Goal: Task Accomplishment & Management: Use online tool/utility

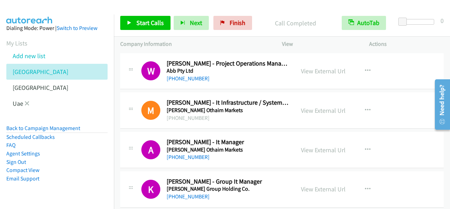
scroll to position [3193, 0]
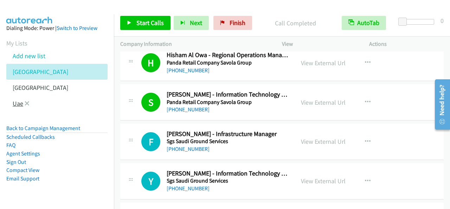
click at [14, 101] on link "Uae" at bounding box center [18, 103] width 11 height 8
click at [14, 107] on link "Uae" at bounding box center [18, 103] width 11 height 8
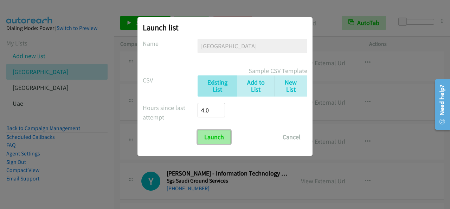
click at [214, 134] on input "Launch" at bounding box center [214, 137] width 33 height 14
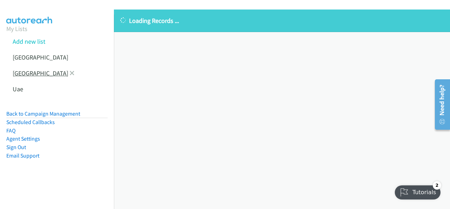
click at [32, 74] on link "[GEOGRAPHIC_DATA]" at bounding box center [41, 73] width 56 height 8
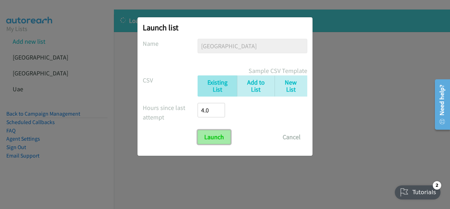
click at [207, 133] on input "Launch" at bounding box center [214, 137] width 33 height 14
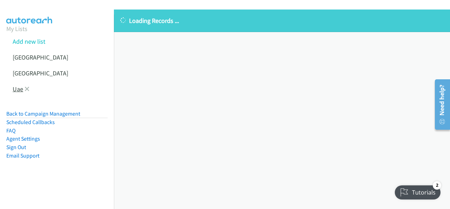
click at [15, 89] on link "Uae" at bounding box center [18, 89] width 11 height 8
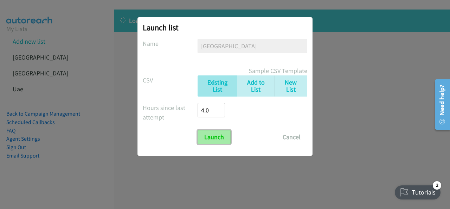
click at [211, 132] on input "Launch" at bounding box center [214, 137] width 33 height 14
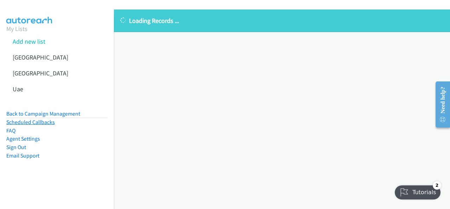
click at [47, 122] on link "Scheduled Callbacks" at bounding box center [30, 122] width 49 height 7
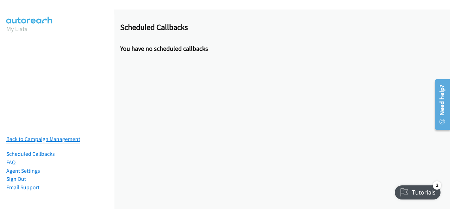
click at [26, 135] on link "Back to Campaign Management" at bounding box center [43, 138] width 74 height 7
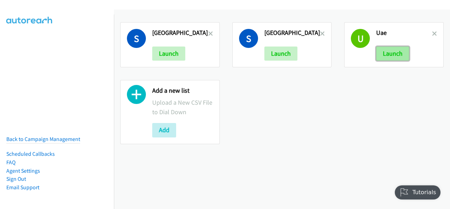
click at [385, 50] on button "Launch" at bounding box center [392, 53] width 33 height 14
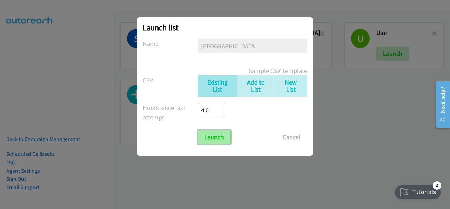
click at [219, 131] on input "Launch" at bounding box center [214, 137] width 33 height 14
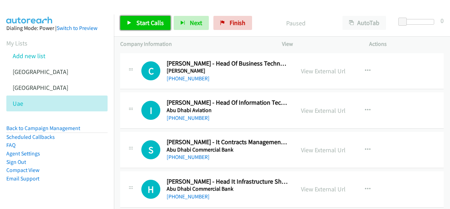
click at [142, 24] on span "Start Calls" at bounding box center [149, 23] width 27 height 8
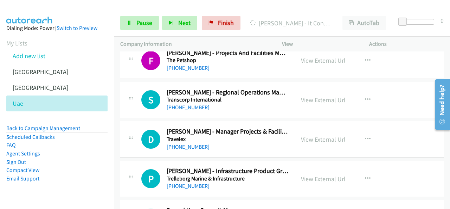
scroll to position [4501, 0]
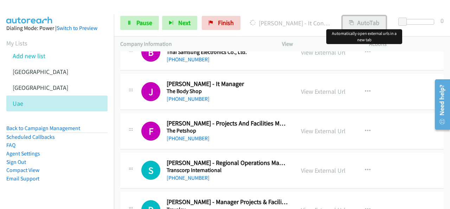
click at [372, 20] on button "AutoTab" at bounding box center [365, 23] width 44 height 14
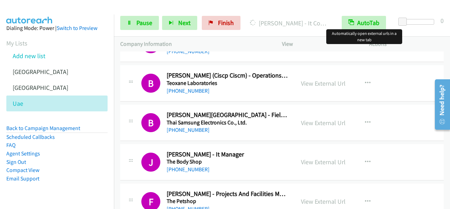
scroll to position [4537, 0]
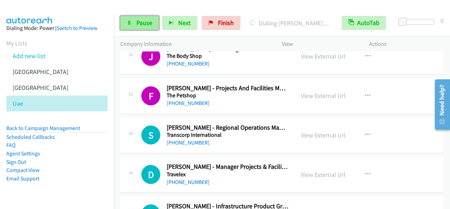
click at [135, 26] on link "Pause" at bounding box center [139, 23] width 39 height 14
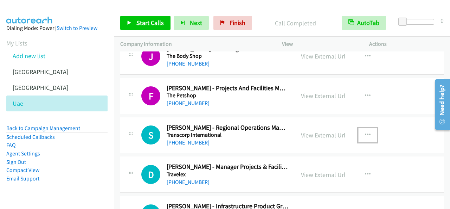
click at [365, 132] on icon "button" at bounding box center [368, 135] width 6 height 6
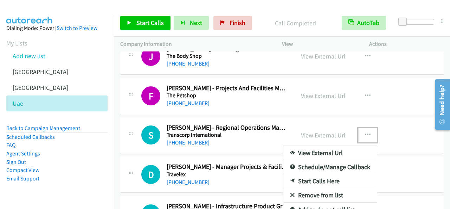
click at [319, 174] on link "Start Calls Here" at bounding box center [330, 181] width 94 height 14
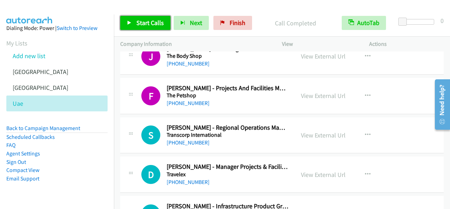
click at [153, 25] on span "Start Calls" at bounding box center [149, 23] width 27 height 8
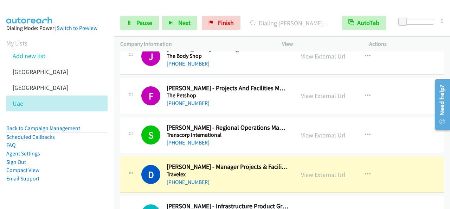
scroll to position [4572, 0]
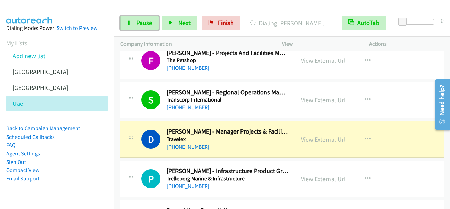
drag, startPoint x: 141, startPoint y: 19, endPoint x: 154, endPoint y: 37, distance: 22.0
click at [141, 19] on span "Pause" at bounding box center [144, 23] width 16 height 8
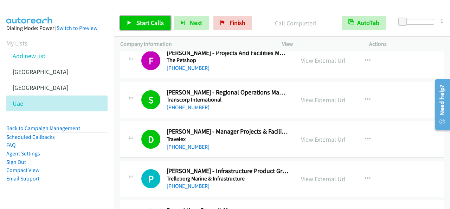
click at [144, 16] on link "Start Calls" at bounding box center [145, 23] width 50 height 14
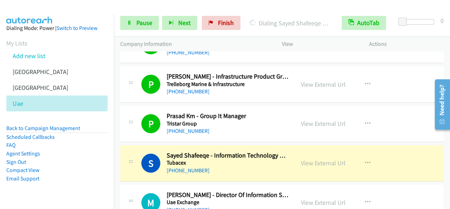
scroll to position [4677, 0]
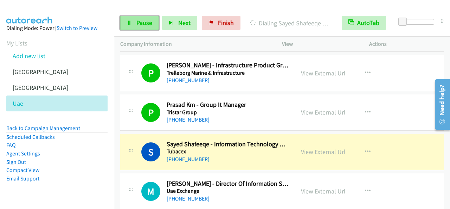
click at [144, 22] on span "Pause" at bounding box center [144, 23] width 16 height 8
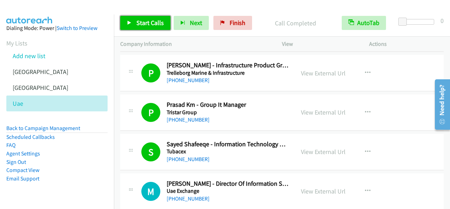
click at [149, 25] on span "Start Calls" at bounding box center [149, 23] width 27 height 8
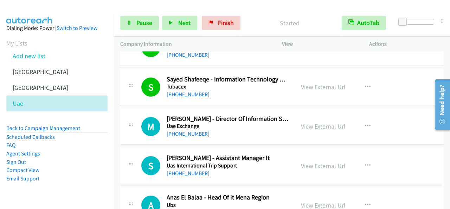
scroll to position [4748, 0]
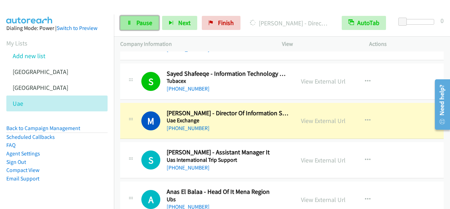
click at [139, 21] on span "Pause" at bounding box center [144, 23] width 16 height 8
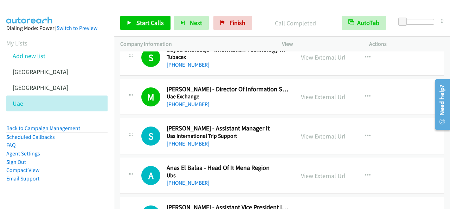
scroll to position [4783, 0]
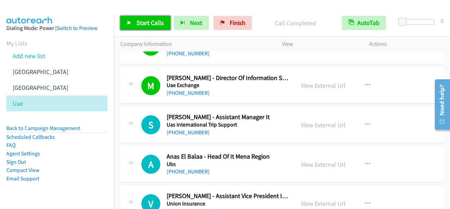
click at [146, 19] on span "Start Calls" at bounding box center [149, 23] width 27 height 8
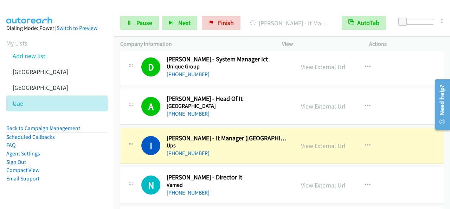
scroll to position [4987, 0]
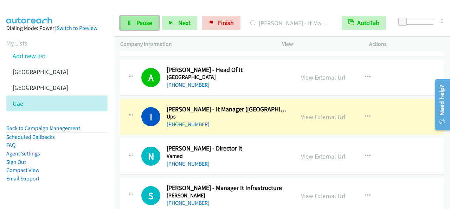
click at [142, 22] on span "Pause" at bounding box center [144, 23] width 16 height 8
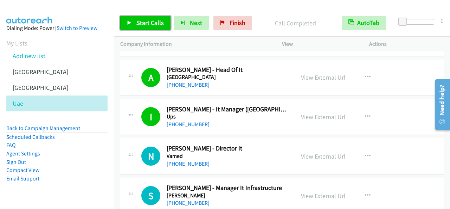
click at [161, 27] on link "Start Calls" at bounding box center [145, 23] width 50 height 14
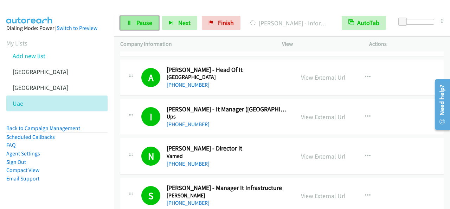
click at [141, 25] on span "Pause" at bounding box center [144, 23] width 16 height 8
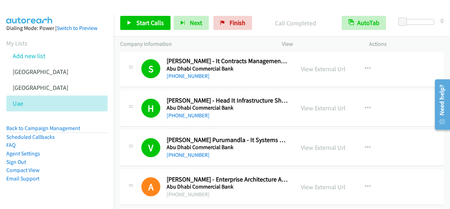
scroll to position [0, 0]
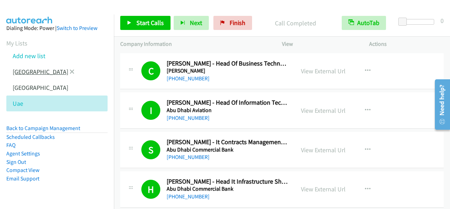
click at [25, 71] on link "[GEOGRAPHIC_DATA]" at bounding box center [41, 72] width 56 height 8
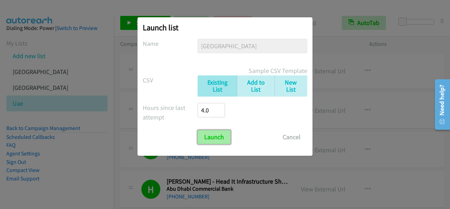
click at [226, 135] on input "Launch" at bounding box center [214, 137] width 33 height 14
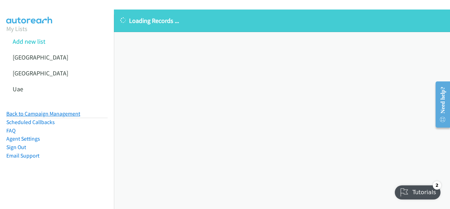
click at [44, 113] on link "Back to Campaign Management" at bounding box center [43, 113] width 74 height 7
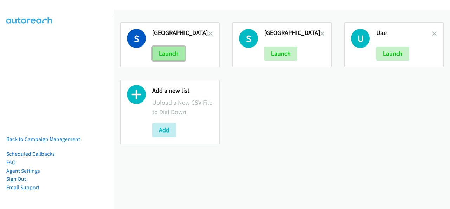
click at [160, 48] on button "Launch" at bounding box center [168, 53] width 33 height 14
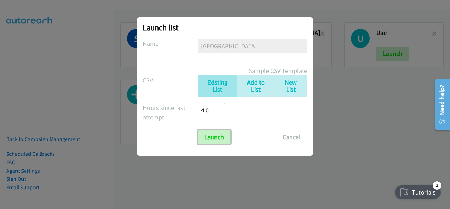
click at [221, 126] on form "No phone fields were returned for that Report or List View Please upload a csv …" at bounding box center [225, 91] width 165 height 105
click at [209, 138] on input "Launch" at bounding box center [214, 137] width 33 height 14
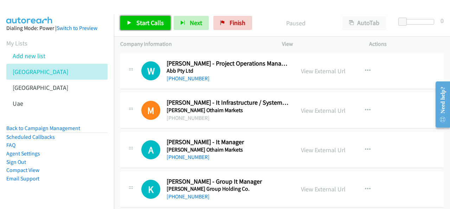
click at [146, 23] on span "Start Calls" at bounding box center [149, 23] width 27 height 8
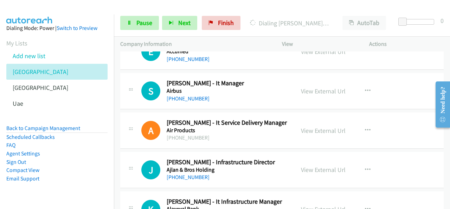
scroll to position [281, 0]
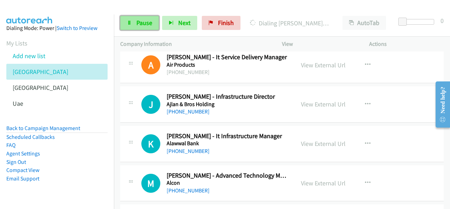
click at [151, 27] on link "Pause" at bounding box center [139, 23] width 39 height 14
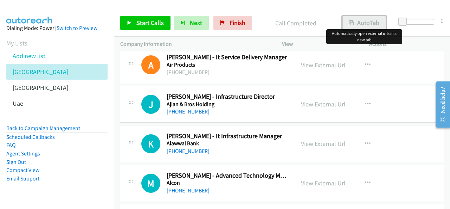
click at [370, 21] on button "AutoTab" at bounding box center [365, 23] width 44 height 14
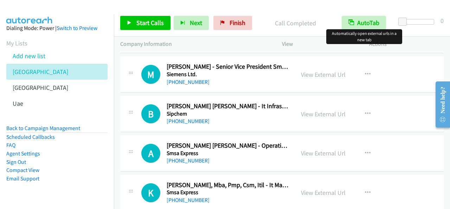
scroll to position [3341, 0]
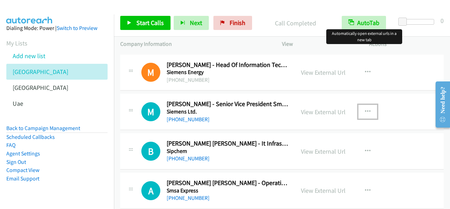
click at [361, 104] on button "button" at bounding box center [367, 111] width 19 height 14
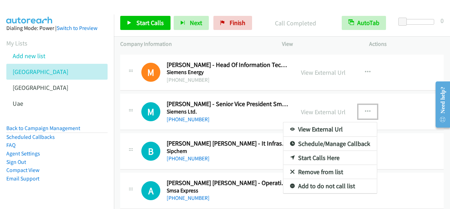
click at [316, 151] on link "Start Calls Here" at bounding box center [330, 158] width 94 height 14
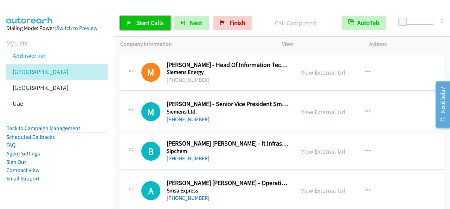
click at [157, 24] on span "Start Calls" at bounding box center [149, 23] width 27 height 8
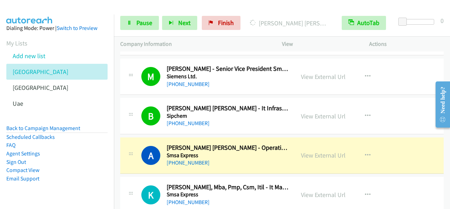
scroll to position [3411, 0]
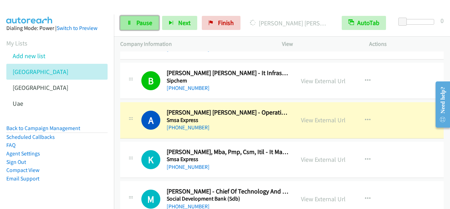
click at [135, 21] on link "Pause" at bounding box center [139, 23] width 39 height 14
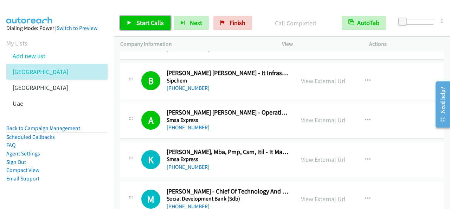
click at [148, 22] on span "Start Calls" at bounding box center [149, 23] width 27 height 8
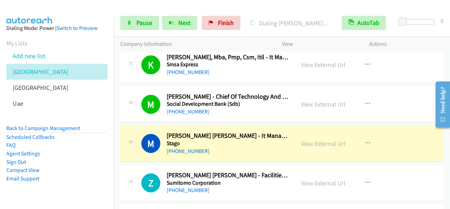
scroll to position [3517, 0]
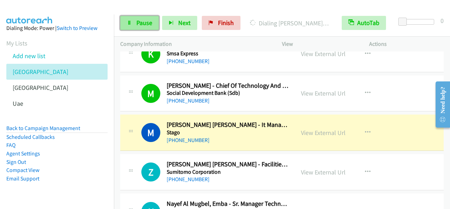
click at [140, 23] on span "Pause" at bounding box center [144, 23] width 16 height 8
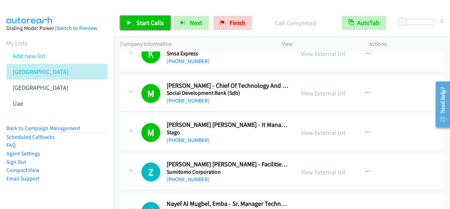
click at [154, 21] on span "Start Calls" at bounding box center [149, 23] width 27 height 8
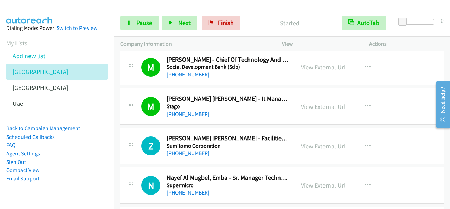
scroll to position [3552, 0]
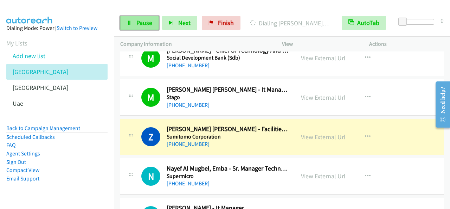
click at [136, 21] on span "Pause" at bounding box center [144, 23] width 16 height 8
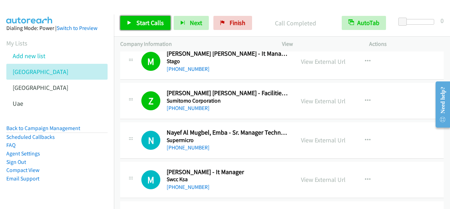
scroll to position [3622, 0]
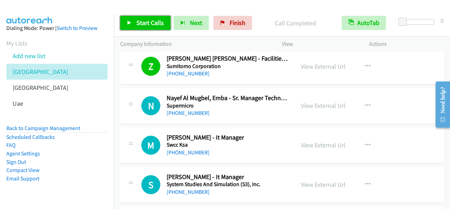
click at [145, 26] on span "Start Calls" at bounding box center [149, 23] width 27 height 8
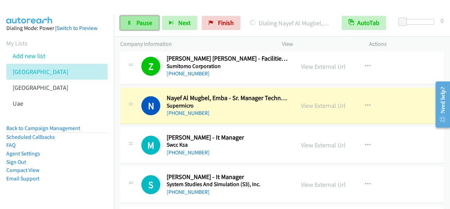
click at [138, 25] on span "Pause" at bounding box center [144, 23] width 16 height 8
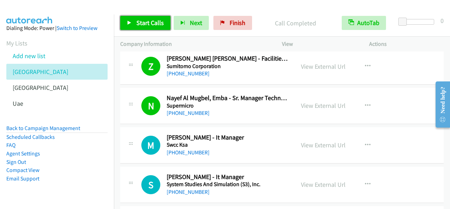
click at [136, 20] on link "Start Calls" at bounding box center [145, 23] width 50 height 14
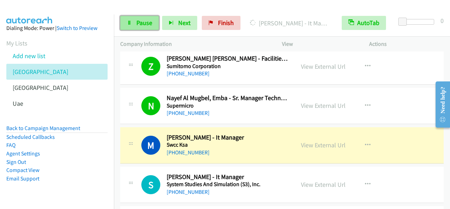
click at [147, 22] on span "Pause" at bounding box center [144, 23] width 16 height 8
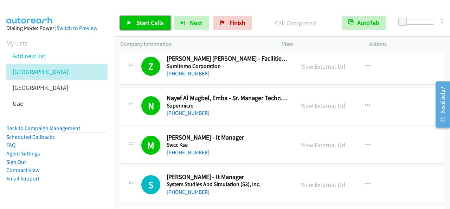
click at [151, 20] on span "Start Calls" at bounding box center [149, 23] width 27 height 8
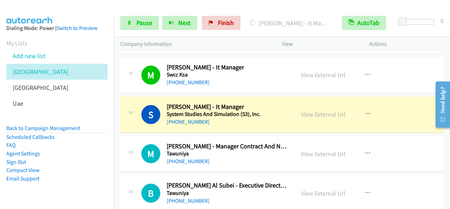
scroll to position [3693, 0]
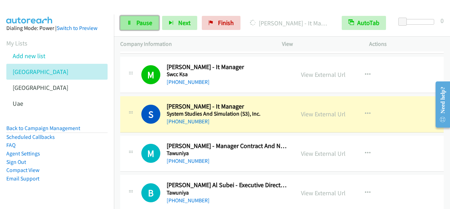
click at [149, 20] on span "Pause" at bounding box center [144, 23] width 16 height 8
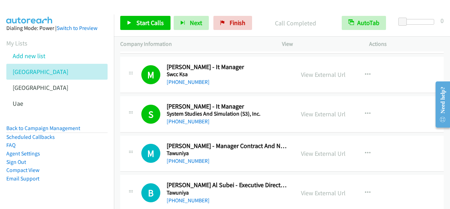
click at [156, 31] on div "Start Calls Pause Next Finish Call Completed AutoTab AutoTab 0" at bounding box center [282, 22] width 336 height 27
click at [156, 24] on span "Start Calls" at bounding box center [149, 23] width 27 height 8
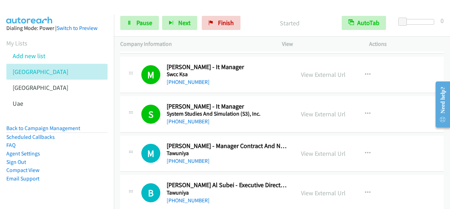
scroll to position [3728, 0]
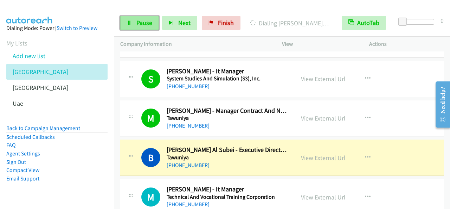
click at [133, 20] on link "Pause" at bounding box center [139, 23] width 39 height 14
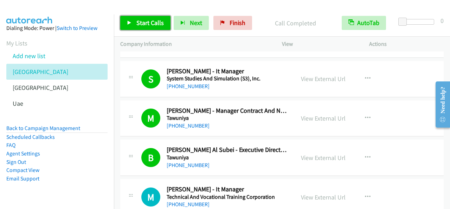
click at [162, 26] on span "Start Calls" at bounding box center [149, 23] width 27 height 8
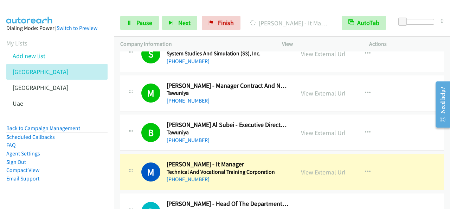
scroll to position [3798, 0]
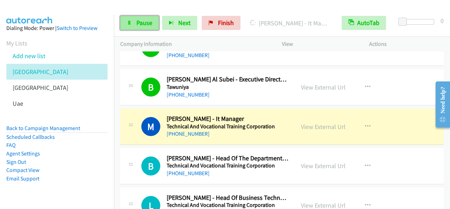
click at [155, 21] on link "Pause" at bounding box center [139, 23] width 39 height 14
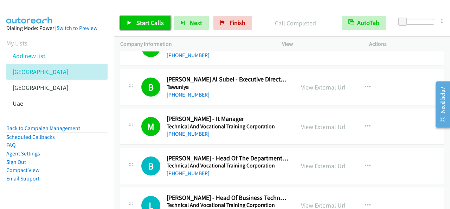
click at [153, 28] on link "Start Calls" at bounding box center [145, 23] width 50 height 14
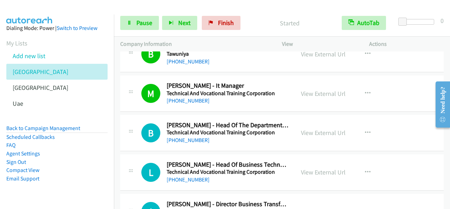
scroll to position [3868, 0]
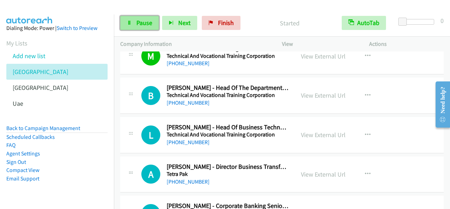
click at [148, 21] on span "Pause" at bounding box center [144, 23] width 16 height 8
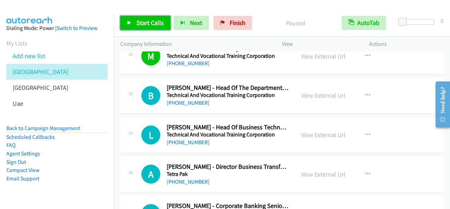
click at [151, 23] on span "Start Calls" at bounding box center [149, 23] width 27 height 8
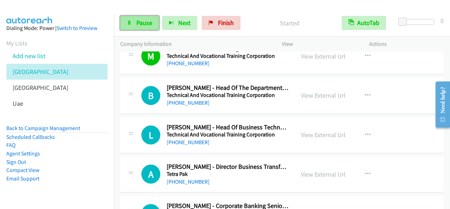
click at [141, 23] on span "Pause" at bounding box center [144, 23] width 16 height 8
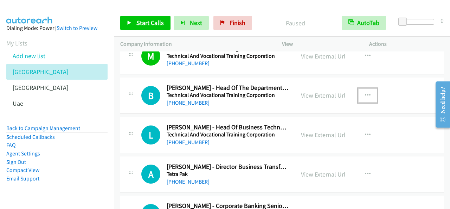
click at [364, 88] on button "button" at bounding box center [367, 95] width 19 height 14
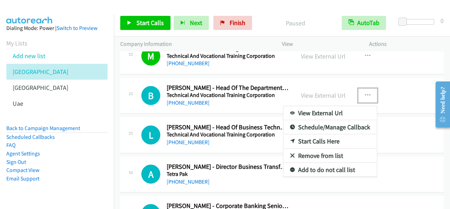
click at [319, 134] on link "Start Calls Here" at bounding box center [330, 141] width 94 height 14
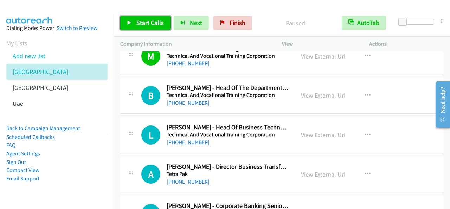
click at [149, 20] on span "Start Calls" at bounding box center [149, 23] width 27 height 8
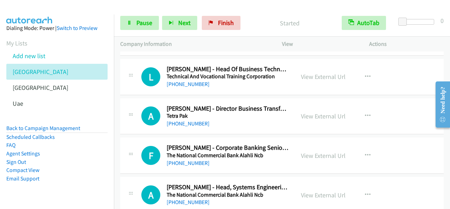
scroll to position [3904, 0]
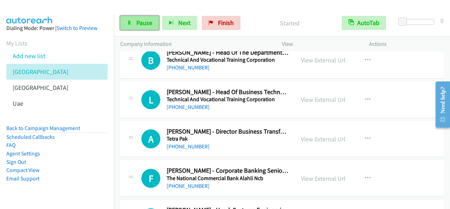
click at [141, 24] on span "Pause" at bounding box center [144, 23] width 16 height 8
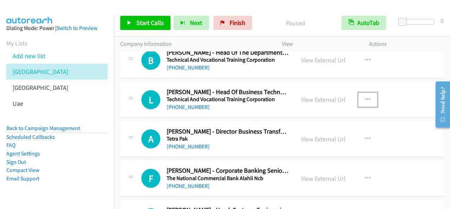
click at [363, 92] on button "button" at bounding box center [367, 99] width 19 height 14
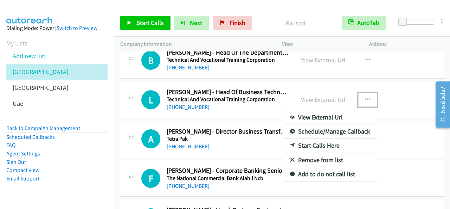
click at [321, 138] on link "Start Calls Here" at bounding box center [330, 145] width 94 height 14
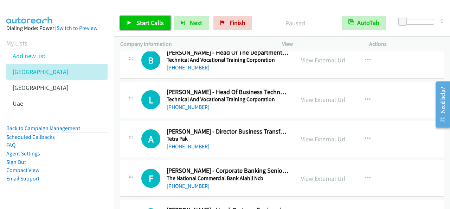
click at [136, 27] on link "Start Calls" at bounding box center [145, 23] width 50 height 14
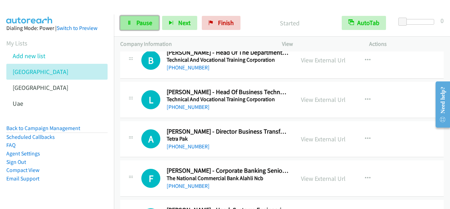
click at [124, 20] on link "Pause" at bounding box center [139, 23] width 39 height 14
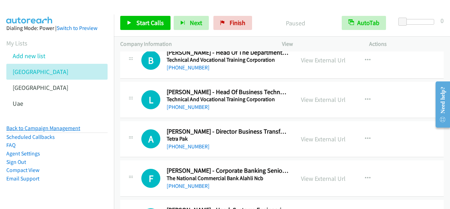
click at [39, 128] on link "Back to Campaign Management" at bounding box center [43, 127] width 74 height 7
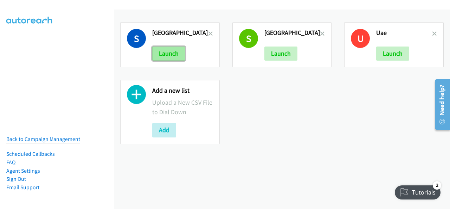
click at [173, 52] on button "Launch" at bounding box center [168, 53] width 33 height 14
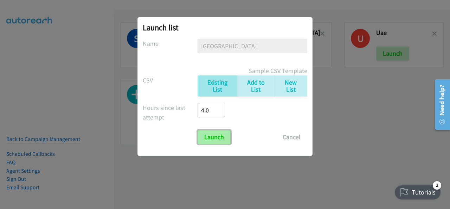
click at [219, 130] on input "Launch" at bounding box center [214, 137] width 33 height 14
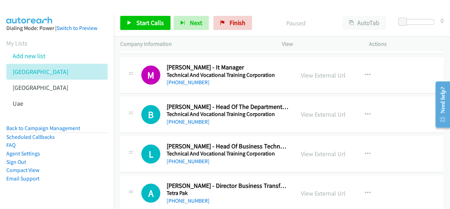
scroll to position [3833, 0]
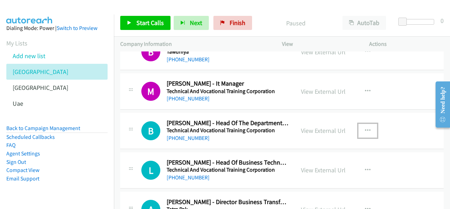
click at [359, 123] on button "button" at bounding box center [367, 130] width 19 height 14
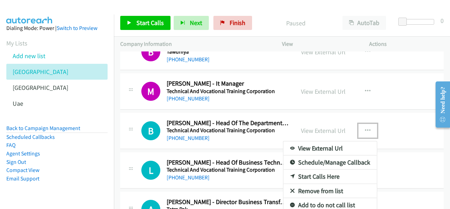
click at [313, 169] on link "Start Calls Here" at bounding box center [330, 176] width 94 height 14
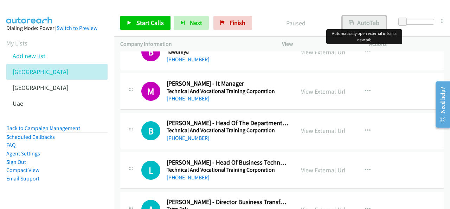
click at [372, 21] on button "AutoTab" at bounding box center [365, 23] width 44 height 14
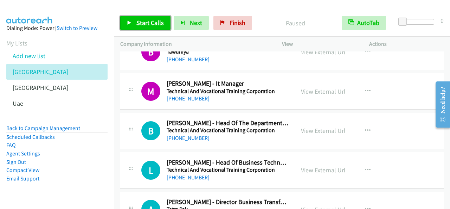
click at [160, 21] on span "Start Calls" at bounding box center [149, 23] width 27 height 8
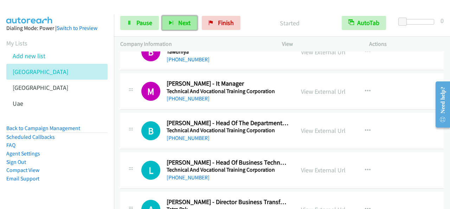
click at [184, 18] on button "Next" at bounding box center [179, 23] width 35 height 14
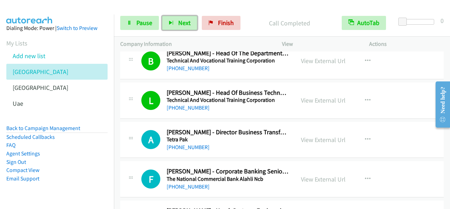
scroll to position [3904, 0]
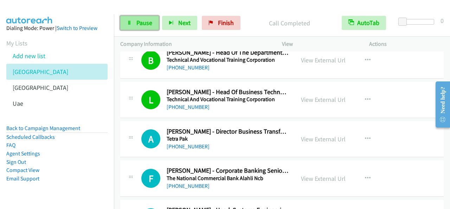
click at [145, 24] on span "Pause" at bounding box center [144, 23] width 16 height 8
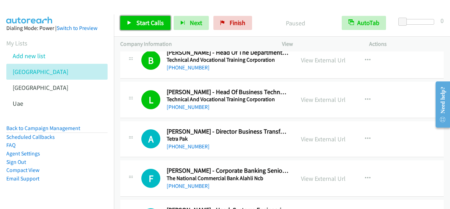
click at [142, 24] on span "Start Calls" at bounding box center [149, 23] width 27 height 8
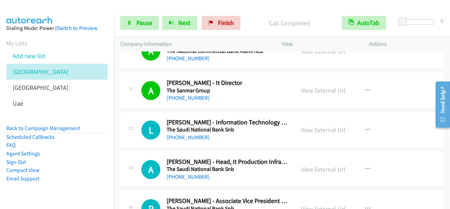
scroll to position [4079, 0]
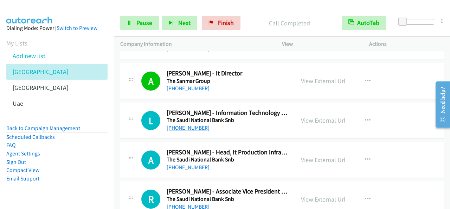
click at [185, 124] on link "[PHONE_NUMBER]" at bounding box center [188, 127] width 43 height 7
click at [181, 24] on span "Next" at bounding box center [184, 23] width 12 height 8
click at [144, 23] on span "Pause" at bounding box center [144, 23] width 16 height 8
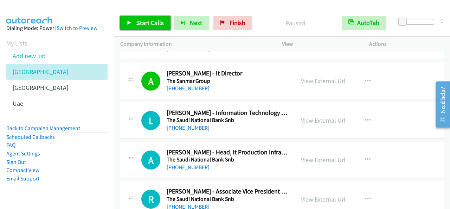
click at [151, 21] on span "Start Calls" at bounding box center [149, 23] width 27 height 8
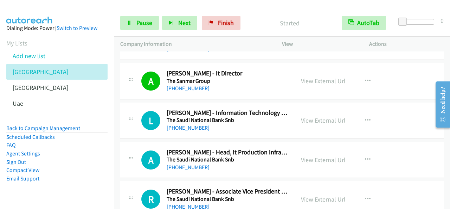
click at [250, 163] on div "+966 56 052 2969" at bounding box center [228, 167] width 122 height 8
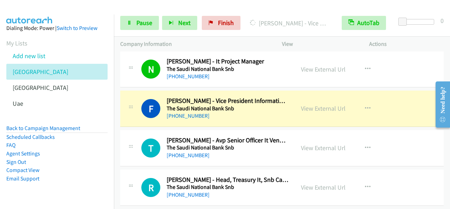
scroll to position [4255, 0]
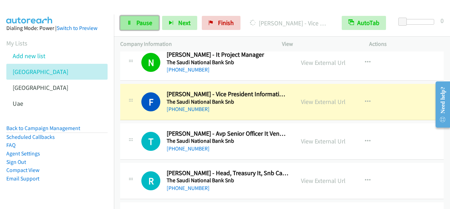
click at [135, 22] on link "Pause" at bounding box center [139, 23] width 39 height 14
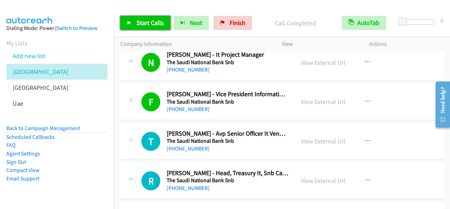
click at [160, 23] on span "Start Calls" at bounding box center [149, 23] width 27 height 8
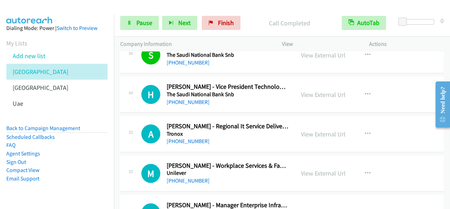
scroll to position [4431, 0]
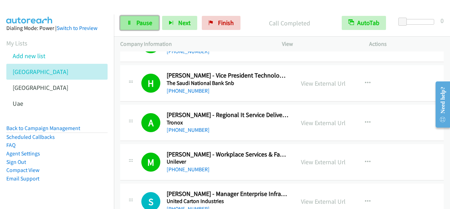
click at [147, 22] on span "Pause" at bounding box center [144, 23] width 16 height 8
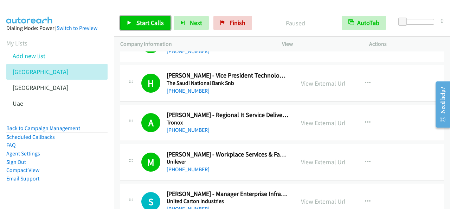
click at [132, 21] on link "Start Calls" at bounding box center [145, 23] width 50 height 14
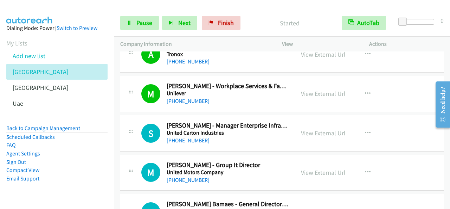
scroll to position [4501, 0]
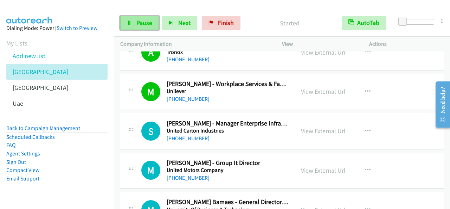
click at [134, 19] on link "Pause" at bounding box center [139, 23] width 39 height 14
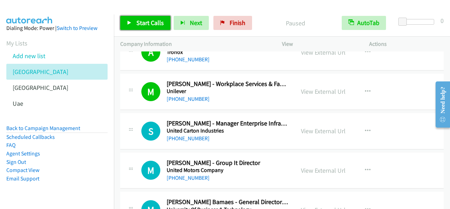
click at [138, 18] on link "Start Calls" at bounding box center [145, 23] width 50 height 14
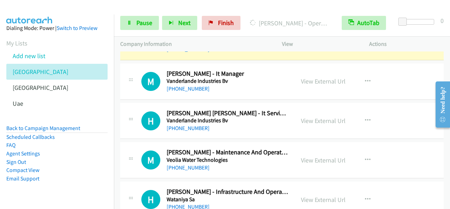
scroll to position [4712, 0]
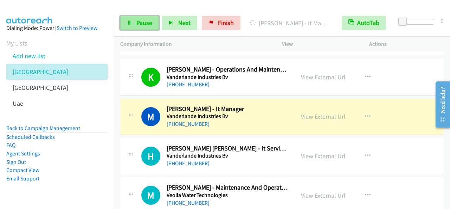
drag, startPoint x: 133, startPoint y: 22, endPoint x: 139, endPoint y: 26, distance: 7.1
click at [133, 22] on link "Pause" at bounding box center [139, 23] width 39 height 14
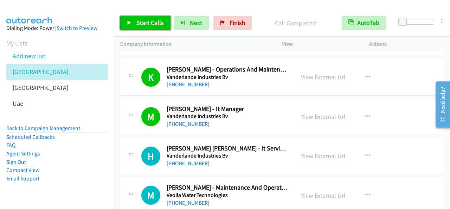
click at [162, 24] on span "Start Calls" at bounding box center [149, 23] width 27 height 8
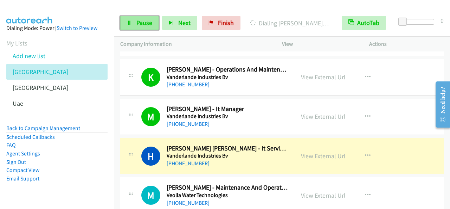
click at [143, 20] on span "Pause" at bounding box center [144, 23] width 16 height 8
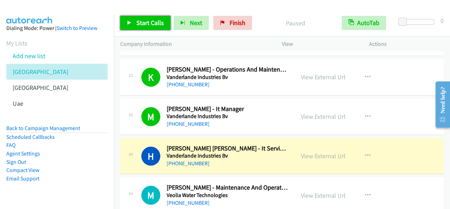
click at [161, 25] on span "Start Calls" at bounding box center [149, 23] width 27 height 8
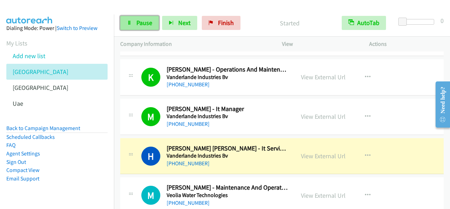
click at [154, 24] on link "Pause" at bounding box center [139, 23] width 39 height 14
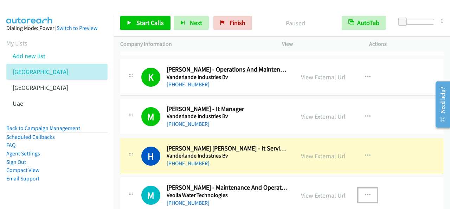
click at [366, 192] on icon "button" at bounding box center [368, 195] width 6 height 6
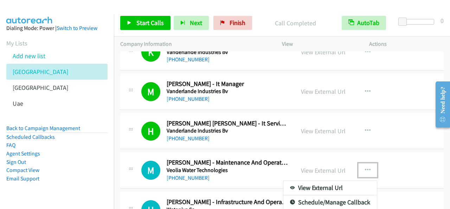
scroll to position [4810, 0]
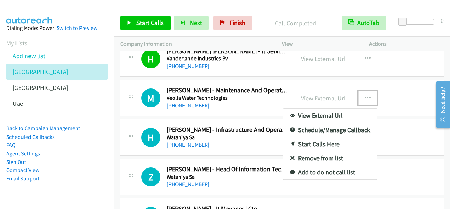
click at [319, 137] on link "Start Calls Here" at bounding box center [330, 144] width 94 height 14
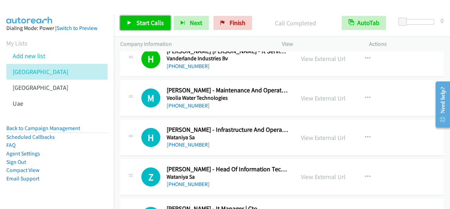
click at [139, 24] on span "Start Calls" at bounding box center [149, 23] width 27 height 8
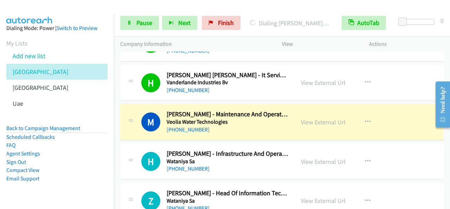
scroll to position [4739, 0]
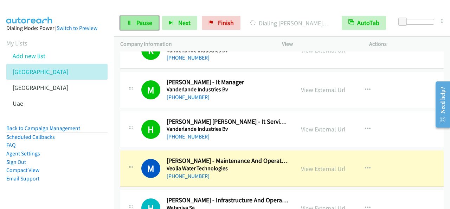
click at [146, 29] on link "Pause" at bounding box center [139, 23] width 39 height 14
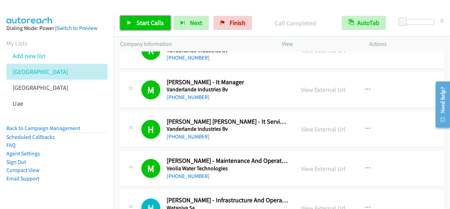
click at [158, 25] on span "Start Calls" at bounding box center [149, 23] width 27 height 8
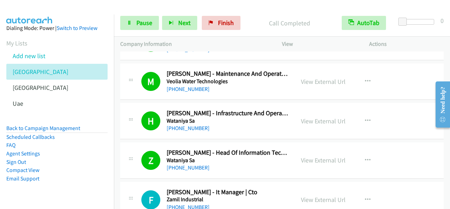
scroll to position [4880, 0]
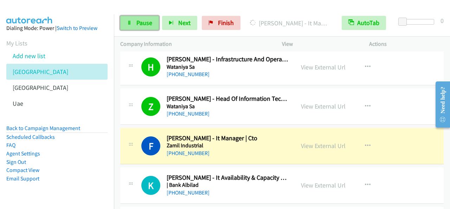
drag, startPoint x: 128, startPoint y: 23, endPoint x: 134, endPoint y: 21, distance: 5.8
click at [127, 23] on icon at bounding box center [129, 23] width 5 height 5
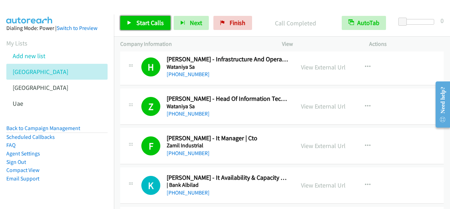
click at [164, 21] on link "Start Calls" at bounding box center [145, 23] width 50 height 14
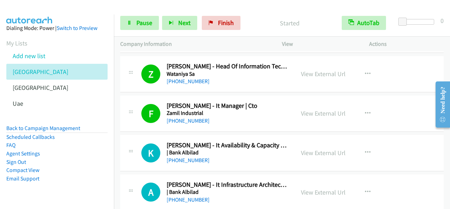
scroll to position [4950, 0]
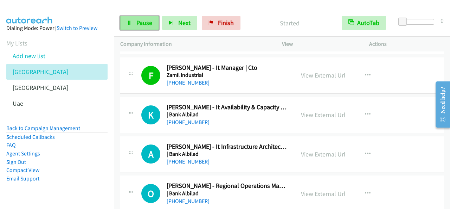
click at [141, 19] on span "Pause" at bounding box center [144, 23] width 16 height 8
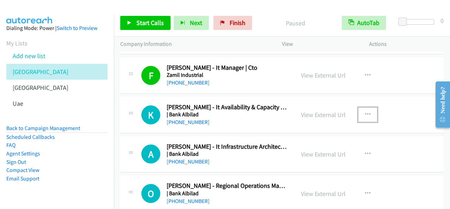
click at [365, 111] on icon "button" at bounding box center [368, 114] width 6 height 6
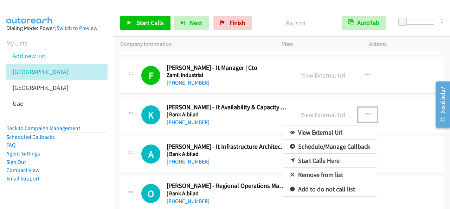
click at [318, 153] on link "Start Calls Here" at bounding box center [330, 160] width 94 height 14
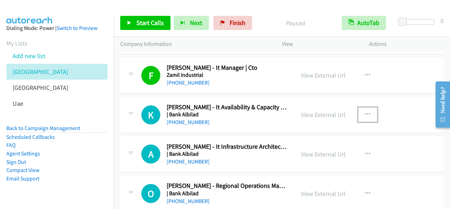
click at [365, 111] on icon "button" at bounding box center [368, 114] width 6 height 6
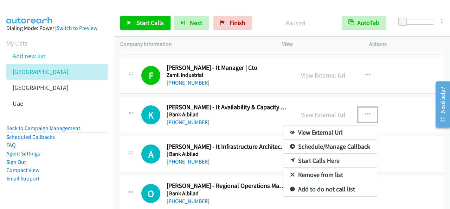
click at [318, 153] on link "Start Calls Here" at bounding box center [330, 160] width 94 height 14
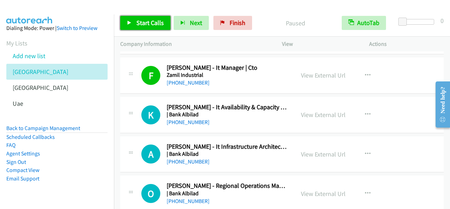
click at [151, 23] on span "Start Calls" at bounding box center [149, 23] width 27 height 8
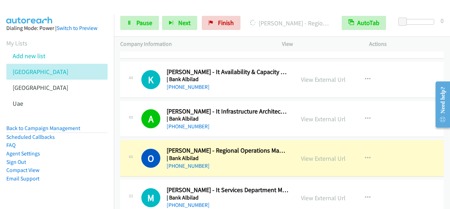
scroll to position [5021, 0]
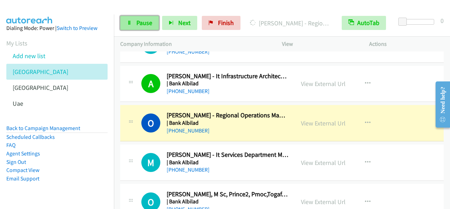
click at [130, 21] on icon at bounding box center [129, 23] width 5 height 5
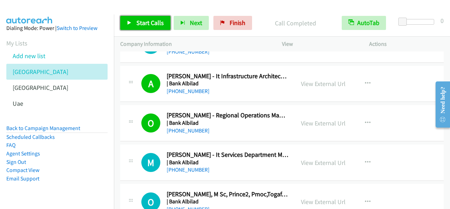
click at [161, 18] on link "Start Calls" at bounding box center [145, 23] width 50 height 14
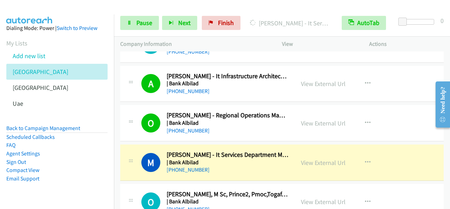
scroll to position [5091, 0]
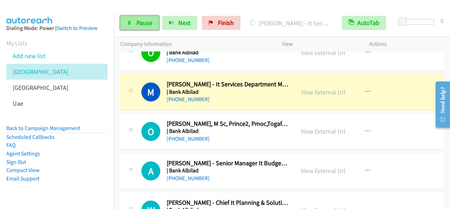
click at [143, 22] on span "Pause" at bounding box center [144, 23] width 16 height 8
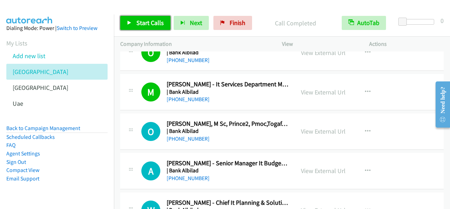
click at [157, 26] on span "Start Calls" at bounding box center [149, 23] width 27 height 8
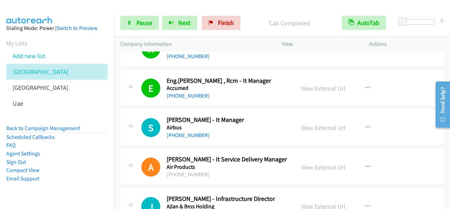
scroll to position [221, 0]
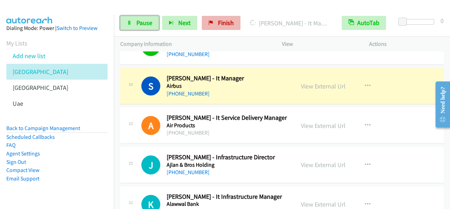
drag, startPoint x: 129, startPoint y: 23, endPoint x: 216, endPoint y: 23, distance: 87.2
click at [129, 23] on icon at bounding box center [129, 23] width 5 height 5
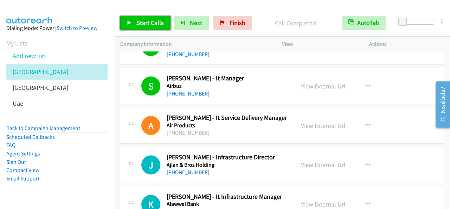
click at [154, 26] on span "Start Calls" at bounding box center [149, 23] width 27 height 8
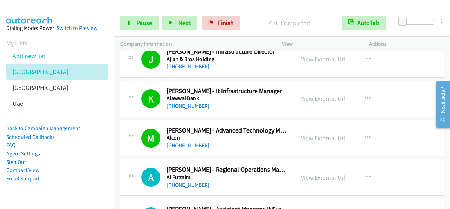
scroll to position [362, 0]
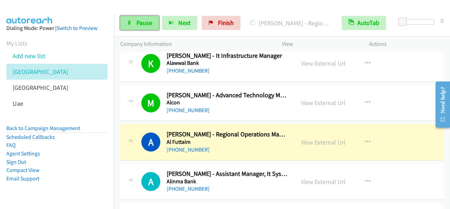
click at [146, 27] on link "Pause" at bounding box center [139, 23] width 39 height 14
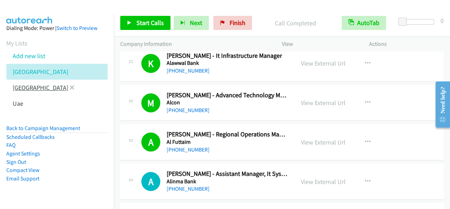
click at [24, 88] on link "[GEOGRAPHIC_DATA]" at bounding box center [41, 87] width 56 height 8
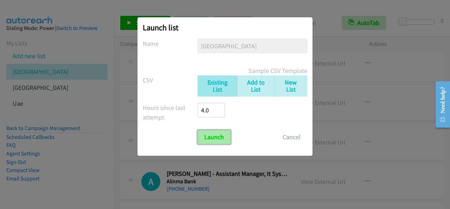
click at [220, 139] on input "Launch" at bounding box center [214, 137] width 33 height 14
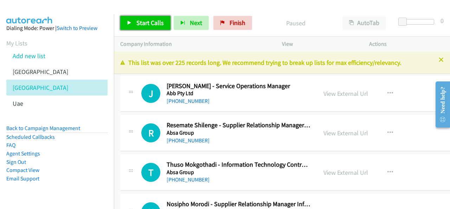
click at [145, 23] on span "Start Calls" at bounding box center [149, 23] width 27 height 8
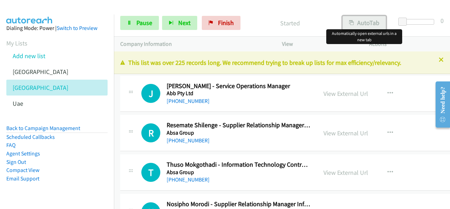
click at [369, 23] on button "AutoTab" at bounding box center [365, 23] width 44 height 14
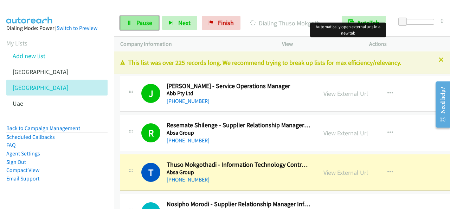
click at [150, 28] on link "Pause" at bounding box center [139, 23] width 39 height 14
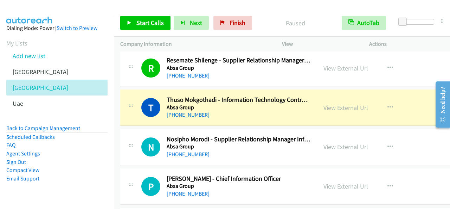
scroll to position [70, 0]
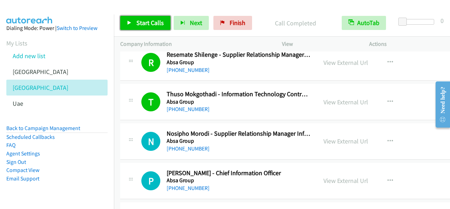
click at [155, 21] on span "Start Calls" at bounding box center [149, 23] width 27 height 8
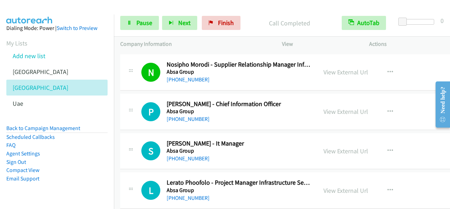
scroll to position [141, 0]
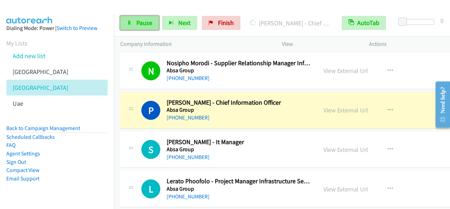
click at [148, 16] on link "Pause" at bounding box center [139, 23] width 39 height 14
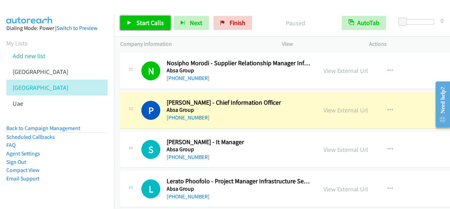
click at [165, 24] on link "Start Calls" at bounding box center [145, 23] width 50 height 14
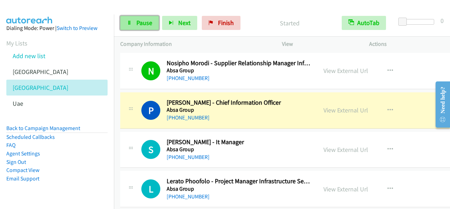
click at [156, 18] on link "Pause" at bounding box center [139, 23] width 39 height 14
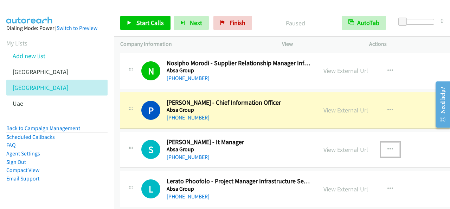
click at [390, 147] on icon "button" at bounding box center [391, 149] width 6 height 6
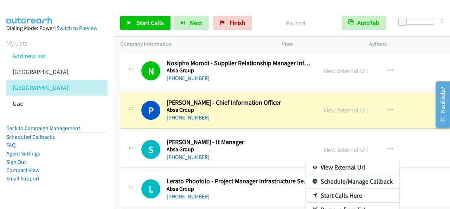
click at [151, 17] on div at bounding box center [225, 104] width 450 height 209
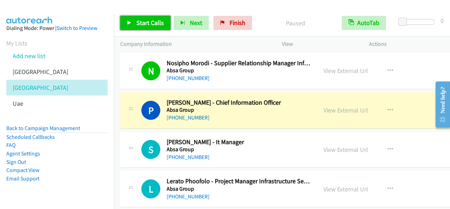
click at [152, 20] on span "Start Calls" at bounding box center [149, 23] width 27 height 8
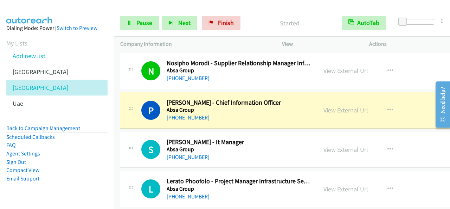
click at [348, 112] on link "View External Url" at bounding box center [346, 110] width 45 height 8
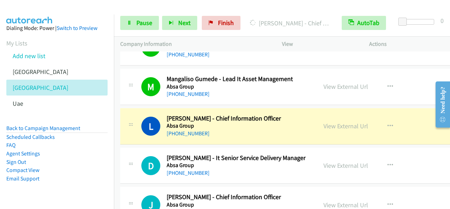
scroll to position [352, 0]
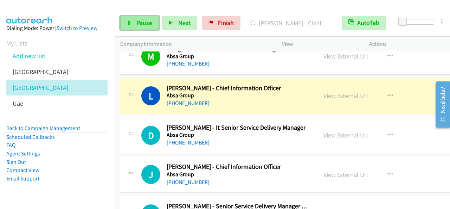
click at [146, 26] on span "Pause" at bounding box center [144, 23] width 16 height 8
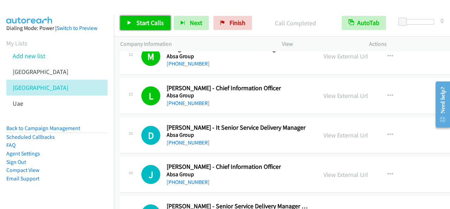
click at [136, 25] on span "Start Calls" at bounding box center [149, 23] width 27 height 8
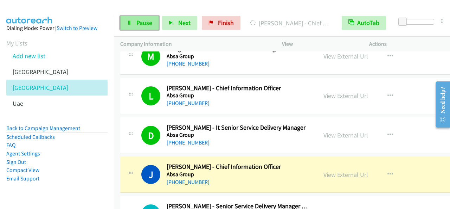
click at [137, 23] on span "Pause" at bounding box center [144, 23] width 16 height 8
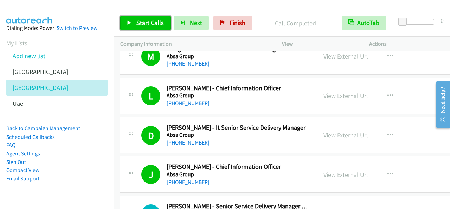
click at [145, 22] on span "Start Calls" at bounding box center [149, 23] width 27 height 8
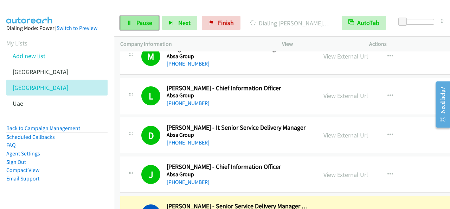
click at [148, 20] on span "Pause" at bounding box center [144, 23] width 16 height 8
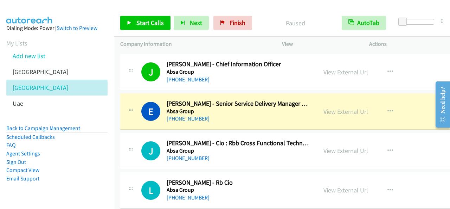
scroll to position [457, 0]
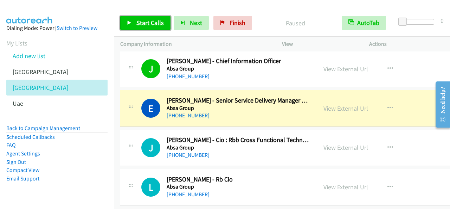
click at [150, 25] on span "Start Calls" at bounding box center [149, 23] width 27 height 8
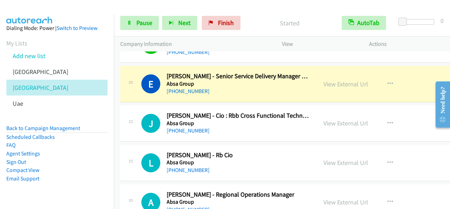
scroll to position [492, 0]
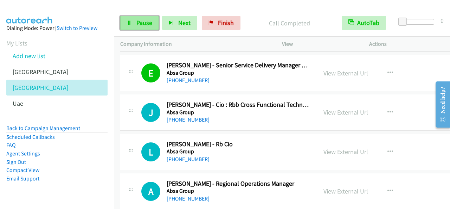
click at [147, 23] on span "Pause" at bounding box center [144, 23] width 16 height 8
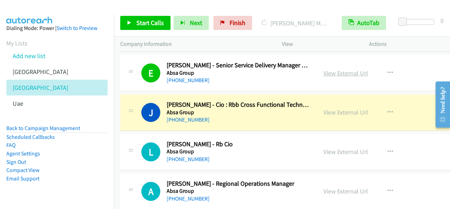
click at [342, 74] on link "View External Url" at bounding box center [346, 73] width 45 height 8
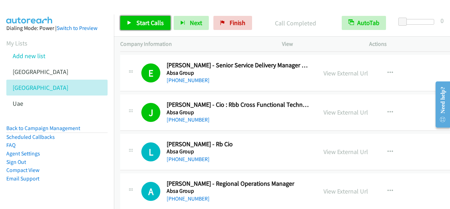
click at [151, 20] on span "Start Calls" at bounding box center [149, 23] width 27 height 8
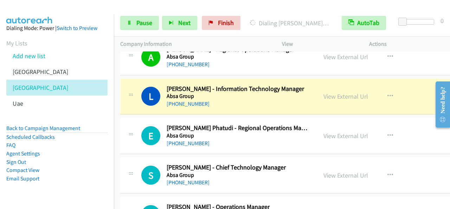
scroll to position [633, 0]
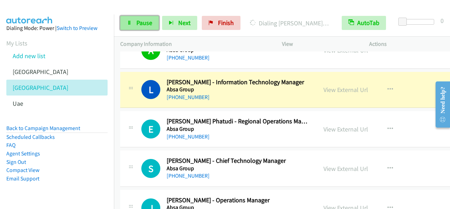
click at [154, 19] on link "Pause" at bounding box center [139, 23] width 39 height 14
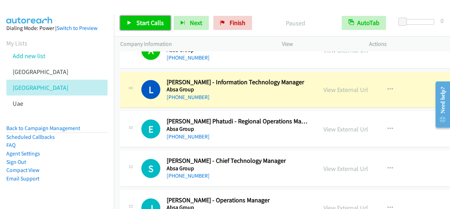
click at [135, 25] on link "Start Calls" at bounding box center [145, 23] width 50 height 14
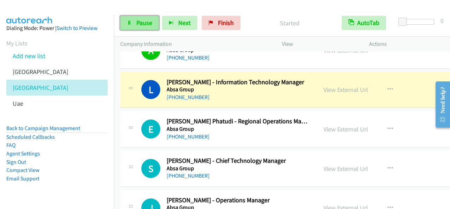
click at [138, 19] on span "Pause" at bounding box center [144, 23] width 16 height 8
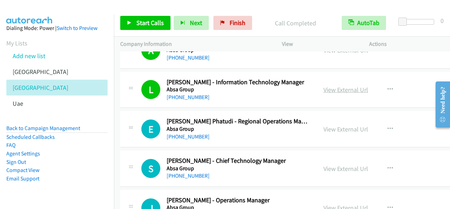
click at [356, 88] on link "View External Url" at bounding box center [346, 89] width 45 height 8
click at [153, 21] on span "Start Calls" at bounding box center [149, 23] width 27 height 8
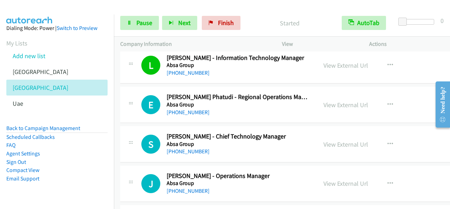
scroll to position [668, 0]
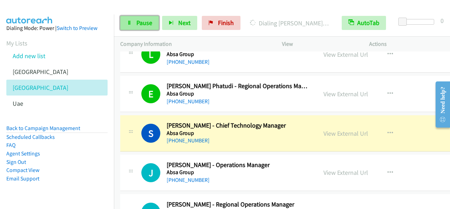
click at [145, 24] on span "Pause" at bounding box center [144, 23] width 16 height 8
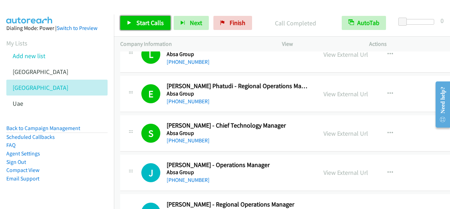
click at [162, 24] on span "Start Calls" at bounding box center [149, 23] width 27 height 8
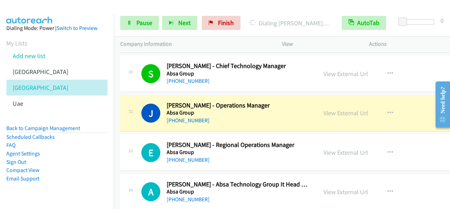
scroll to position [739, 0]
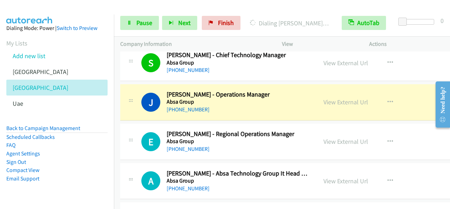
click at [141, 31] on div "Start Calls Pause Next Finish Dialing [PERSON_NAME] - Operations Manager AutoTa…" at bounding box center [282, 22] width 336 height 27
click at [139, 24] on span "Pause" at bounding box center [144, 23] width 16 height 8
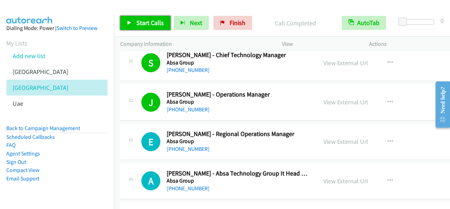
click at [149, 22] on span "Start Calls" at bounding box center [149, 23] width 27 height 8
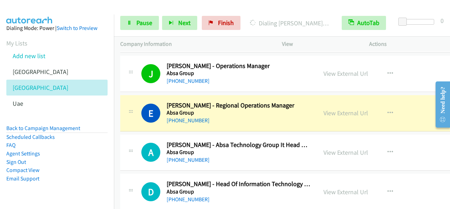
scroll to position [774, 0]
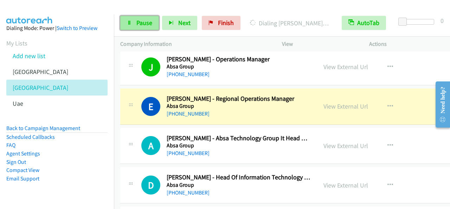
click at [144, 20] on span "Pause" at bounding box center [144, 23] width 16 height 8
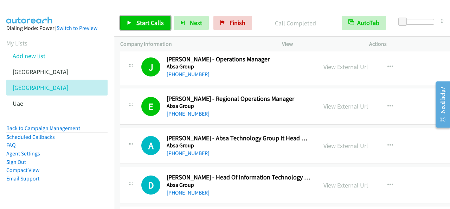
click at [158, 22] on span "Start Calls" at bounding box center [149, 23] width 27 height 8
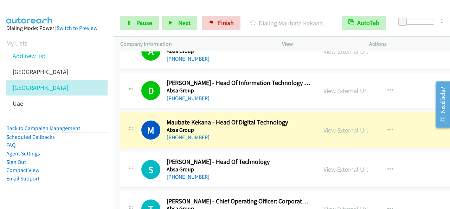
scroll to position [879, 0]
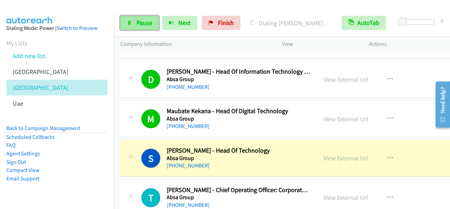
click at [141, 21] on span "Pause" at bounding box center [144, 23] width 16 height 8
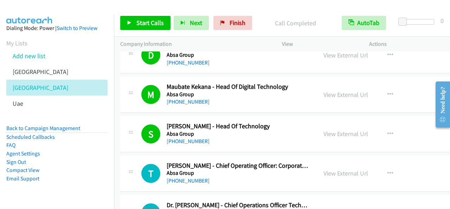
scroll to position [914, 0]
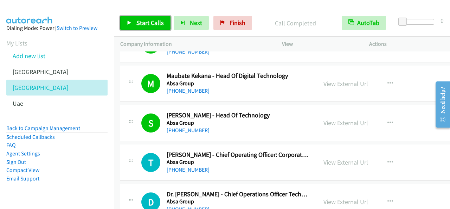
click at [138, 18] on link "Start Calls" at bounding box center [145, 23] width 50 height 14
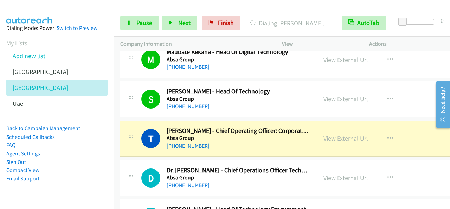
scroll to position [950, 0]
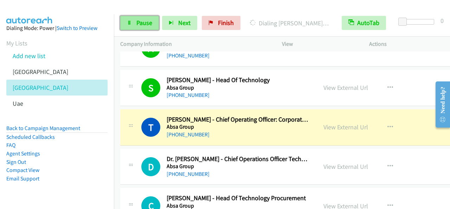
click at [142, 18] on link "Pause" at bounding box center [139, 23] width 39 height 14
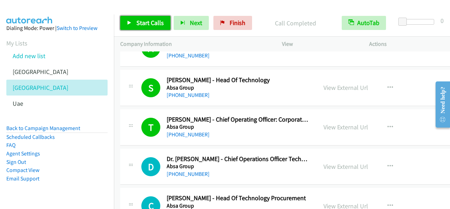
click at [156, 23] on span "Start Calls" at bounding box center [149, 23] width 27 height 8
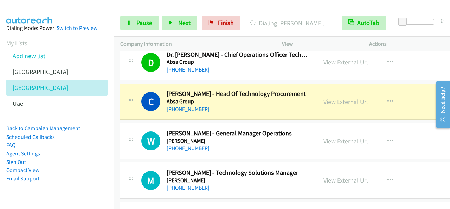
scroll to position [1090, 0]
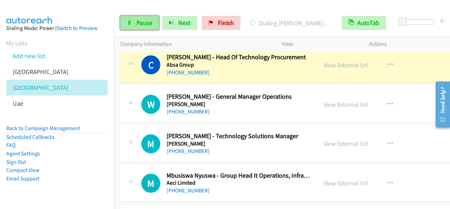
click at [139, 24] on span "Pause" at bounding box center [144, 23] width 16 height 8
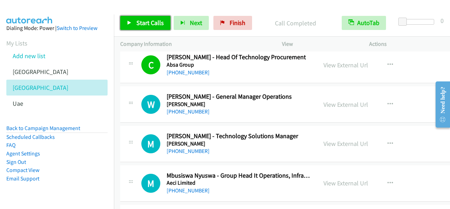
click at [163, 26] on link "Start Calls" at bounding box center [145, 23] width 50 height 14
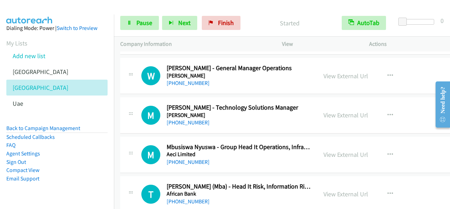
scroll to position [1125, 0]
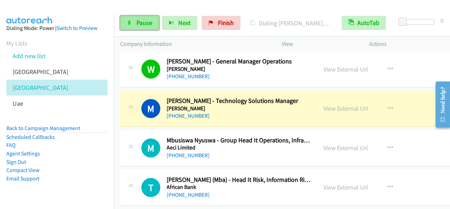
click at [142, 22] on span "Pause" at bounding box center [144, 23] width 16 height 8
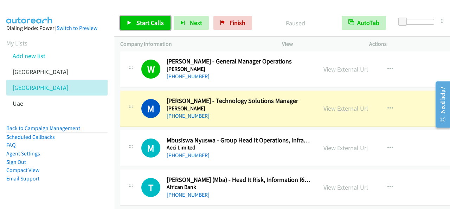
click at [134, 25] on link "Start Calls" at bounding box center [145, 23] width 50 height 14
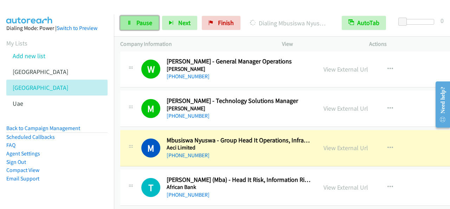
click at [151, 26] on span "Pause" at bounding box center [144, 23] width 16 height 8
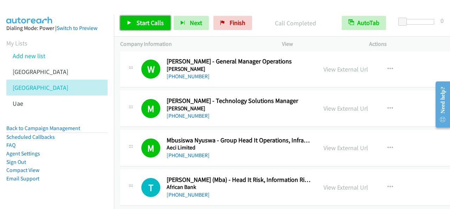
click at [140, 19] on span "Start Calls" at bounding box center [149, 23] width 27 height 8
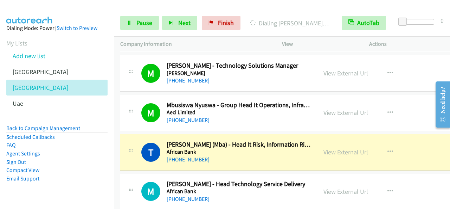
scroll to position [1196, 0]
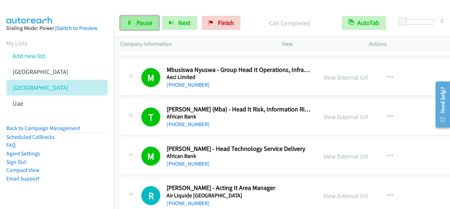
click at [126, 22] on link "Pause" at bounding box center [139, 23] width 39 height 14
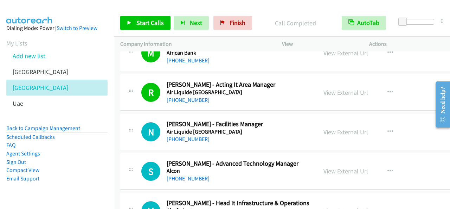
scroll to position [1301, 0]
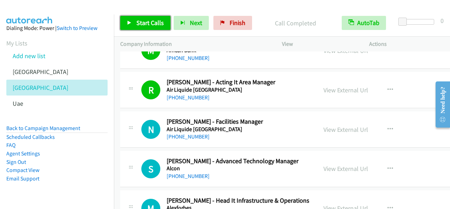
click at [149, 19] on span "Start Calls" at bounding box center [149, 23] width 27 height 8
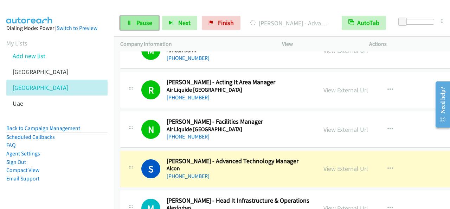
click at [135, 17] on link "Pause" at bounding box center [139, 23] width 39 height 14
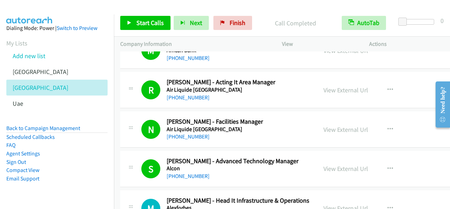
click at [144, 30] on div "Start Calls Pause Next Finish Call Completed AutoTab AutoTab 0" at bounding box center [282, 22] width 336 height 27
click at [149, 26] on span "Start Calls" at bounding box center [149, 23] width 27 height 8
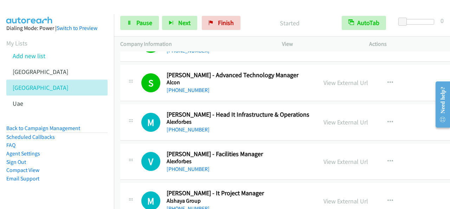
scroll to position [1407, 0]
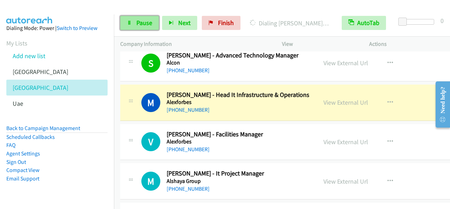
click at [143, 23] on span "Pause" at bounding box center [144, 23] width 16 height 8
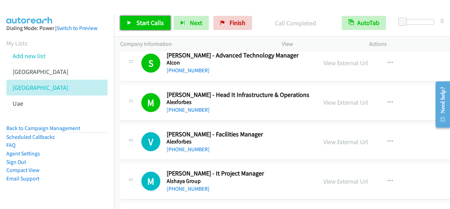
click at [162, 26] on span "Start Calls" at bounding box center [149, 23] width 27 height 8
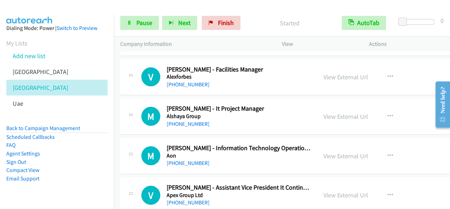
scroll to position [1477, 0]
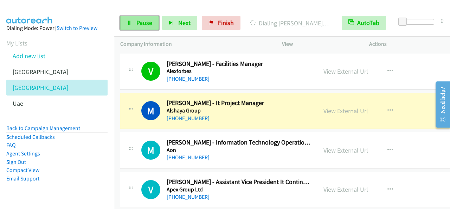
click at [145, 24] on span "Pause" at bounding box center [144, 23] width 16 height 8
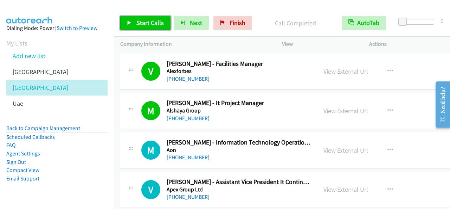
click at [164, 27] on link "Start Calls" at bounding box center [145, 23] width 50 height 14
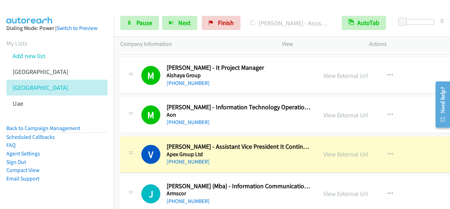
scroll to position [1547, 0]
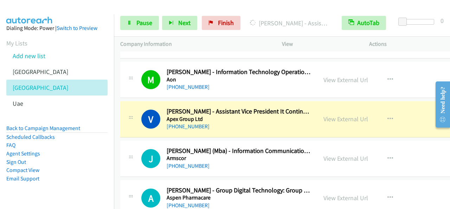
click at [194, 47] on p "Company Information" at bounding box center [194, 44] width 149 height 8
click at [146, 21] on span "Pause" at bounding box center [144, 23] width 16 height 8
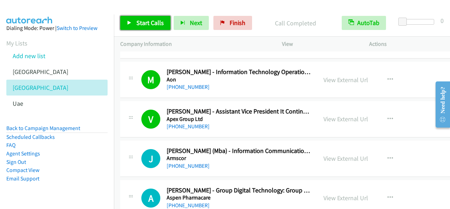
click at [157, 25] on span "Start Calls" at bounding box center [149, 23] width 27 height 8
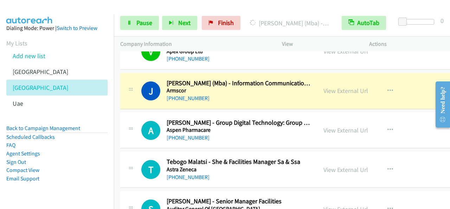
scroll to position [1618, 0]
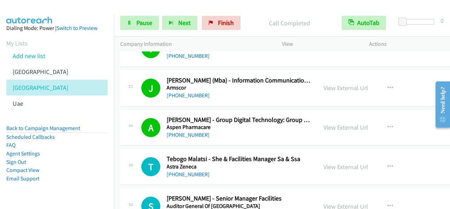
click at [269, 21] on p "Call Completed" at bounding box center [289, 22] width 79 height 9
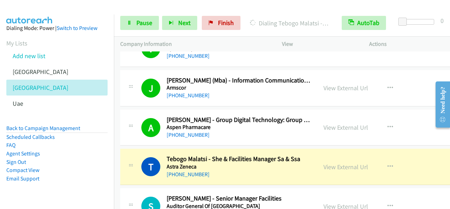
scroll to position [1653, 0]
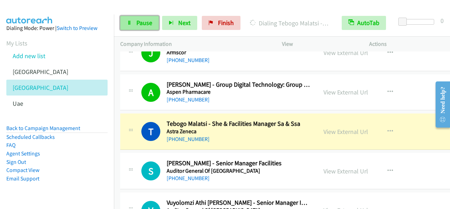
click at [151, 21] on span "Pause" at bounding box center [144, 23] width 16 height 8
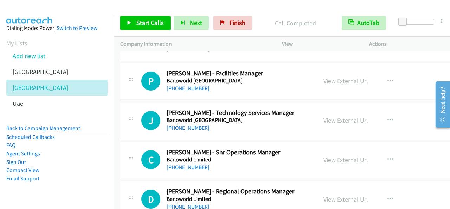
scroll to position [1829, 0]
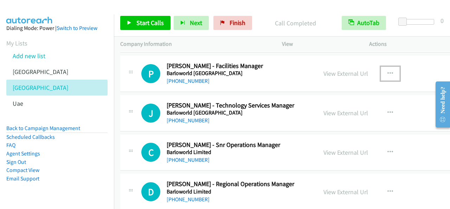
click at [388, 71] on icon "button" at bounding box center [391, 74] width 6 height 6
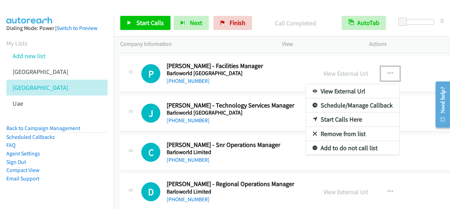
click at [341, 113] on link "Start Calls Here" at bounding box center [353, 119] width 94 height 14
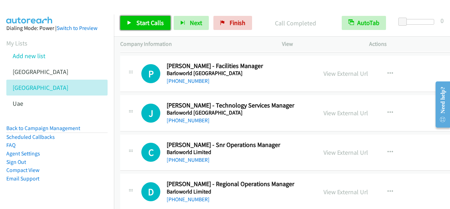
click at [151, 23] on span "Start Calls" at bounding box center [149, 23] width 27 height 8
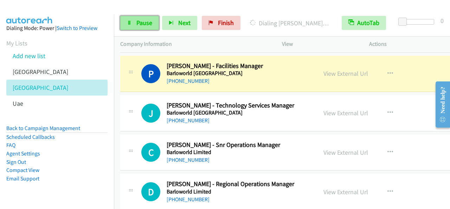
click at [132, 20] on link "Pause" at bounding box center [139, 23] width 39 height 14
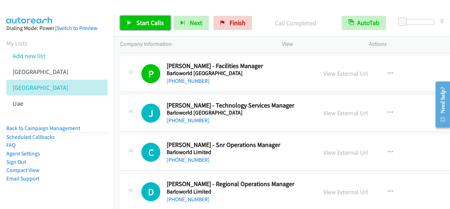
click at [154, 21] on span "Start Calls" at bounding box center [149, 23] width 27 height 8
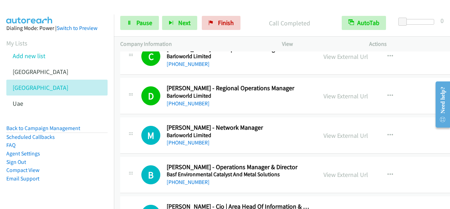
scroll to position [1934, 0]
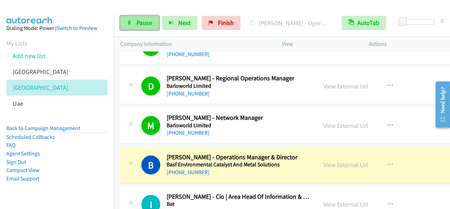
click at [142, 25] on span "Pause" at bounding box center [144, 23] width 16 height 8
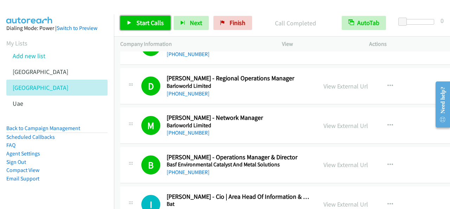
click at [150, 18] on link "Start Calls" at bounding box center [145, 23] width 50 height 14
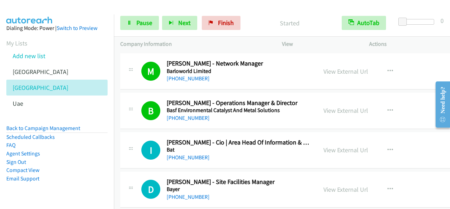
scroll to position [2005, 0]
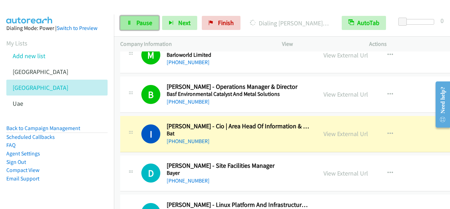
click at [136, 21] on span "Pause" at bounding box center [144, 23] width 16 height 8
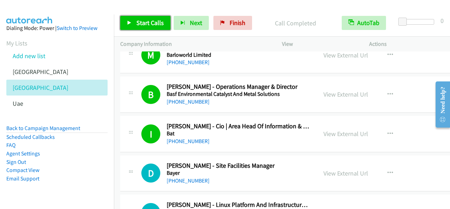
click at [155, 24] on span "Start Calls" at bounding box center [149, 23] width 27 height 8
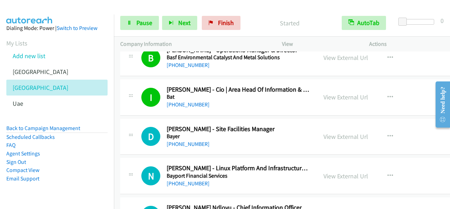
scroll to position [2075, 0]
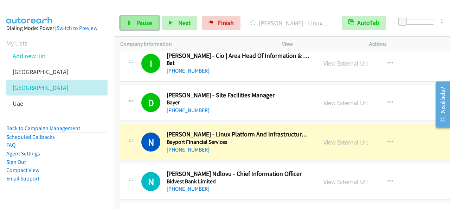
click at [151, 18] on link "Pause" at bounding box center [139, 23] width 39 height 14
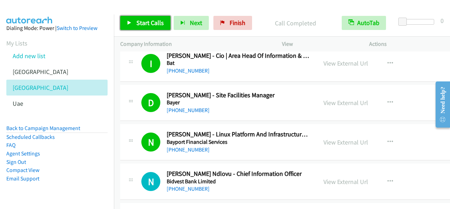
click at [159, 25] on span "Start Calls" at bounding box center [149, 23] width 27 height 8
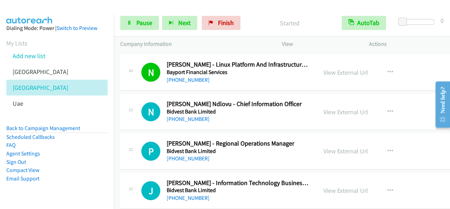
scroll to position [2145, 0]
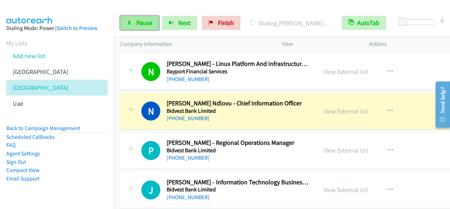
click at [140, 25] on span "Pause" at bounding box center [144, 23] width 16 height 8
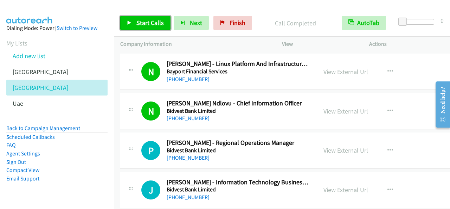
click at [141, 27] on link "Start Calls" at bounding box center [145, 23] width 50 height 14
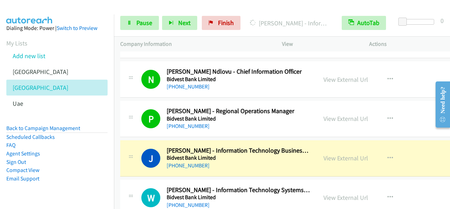
scroll to position [2216, 0]
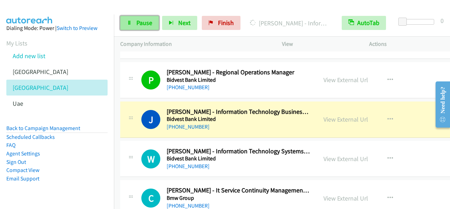
click at [146, 26] on span "Pause" at bounding box center [144, 23] width 16 height 8
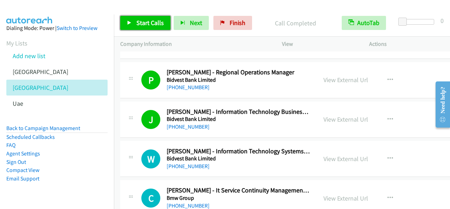
click at [145, 22] on span "Start Calls" at bounding box center [149, 23] width 27 height 8
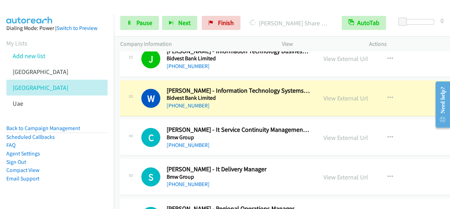
scroll to position [2286, 0]
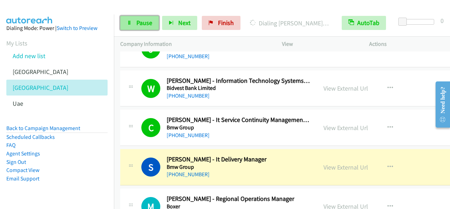
click at [154, 23] on link "Pause" at bounding box center [139, 23] width 39 height 14
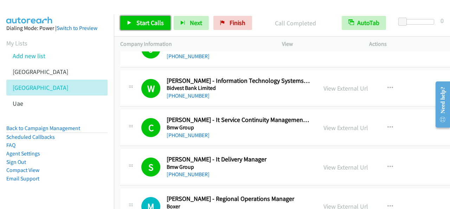
click at [149, 22] on span "Start Calls" at bounding box center [149, 23] width 27 height 8
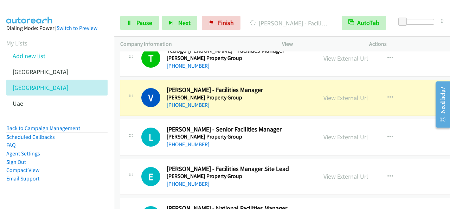
scroll to position [2602, 0]
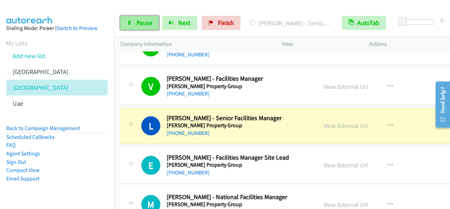
click at [146, 20] on span "Pause" at bounding box center [144, 23] width 16 height 8
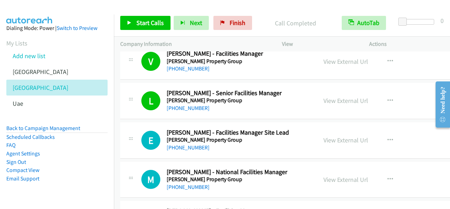
scroll to position [2638, 0]
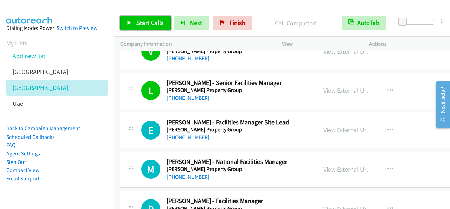
click at [147, 22] on span "Start Calls" at bounding box center [149, 23] width 27 height 8
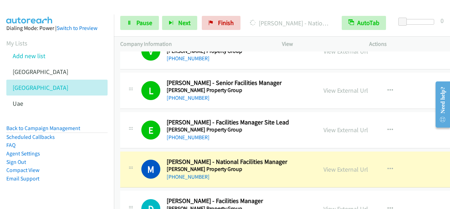
scroll to position [2673, 0]
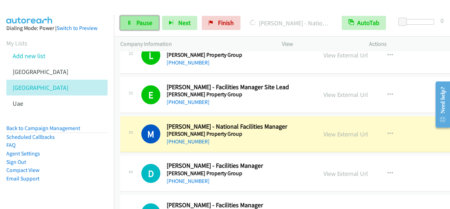
click at [145, 24] on span "Pause" at bounding box center [144, 23] width 16 height 8
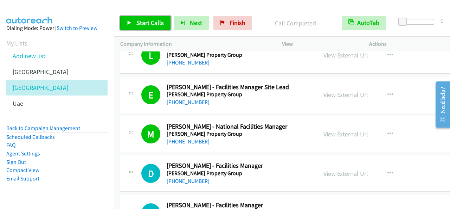
click at [157, 21] on span "Start Calls" at bounding box center [149, 23] width 27 height 8
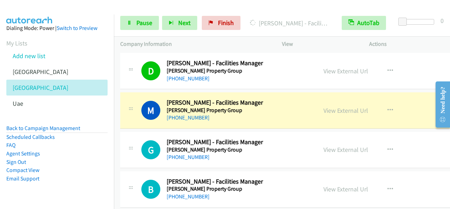
scroll to position [2778, 0]
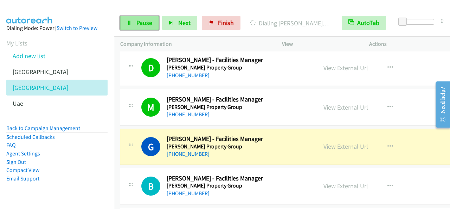
click at [135, 21] on link "Pause" at bounding box center [139, 23] width 39 height 14
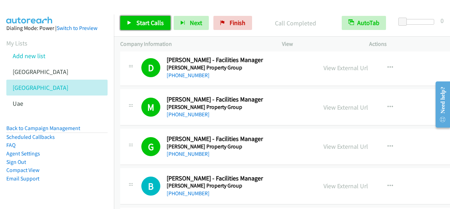
click at [155, 22] on span "Start Calls" at bounding box center [149, 23] width 27 height 8
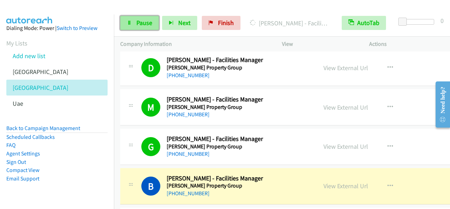
click at [136, 20] on span "Pause" at bounding box center [144, 23] width 16 height 8
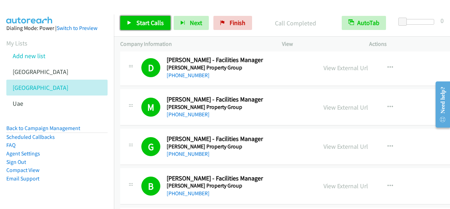
click at [149, 25] on span "Start Calls" at bounding box center [149, 23] width 27 height 8
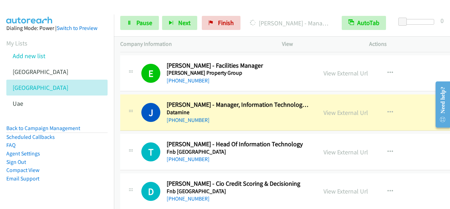
scroll to position [2954, 0]
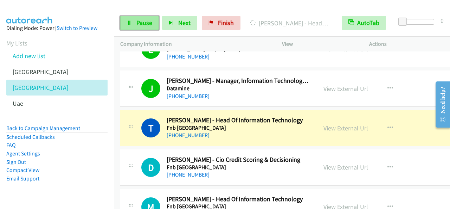
click at [151, 26] on span "Pause" at bounding box center [144, 23] width 16 height 8
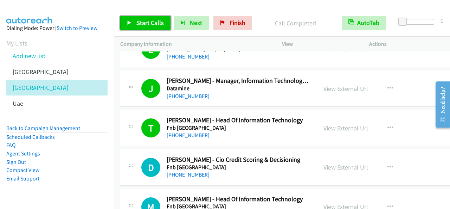
click at [145, 22] on span "Start Calls" at bounding box center [149, 23] width 27 height 8
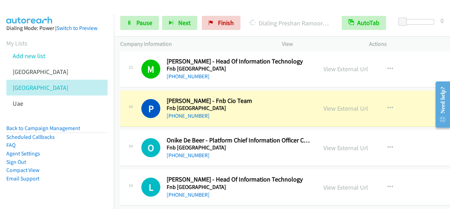
scroll to position [3095, 0]
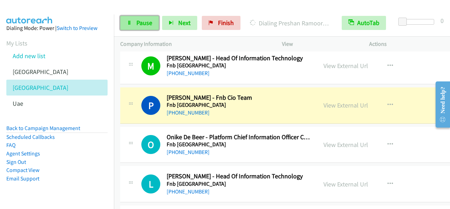
click at [152, 17] on link "Pause" at bounding box center [139, 23] width 39 height 14
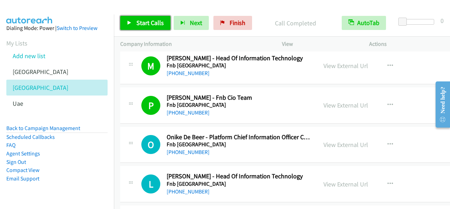
click at [143, 19] on span "Start Calls" at bounding box center [149, 23] width 27 height 8
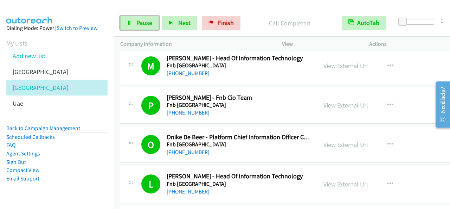
drag, startPoint x: 139, startPoint y: 18, endPoint x: 153, endPoint y: 39, distance: 25.6
click at [139, 18] on link "Pause" at bounding box center [139, 23] width 39 height 14
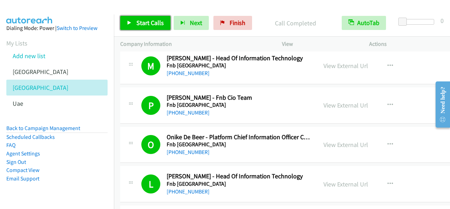
click at [166, 23] on link "Start Calls" at bounding box center [145, 23] width 50 height 14
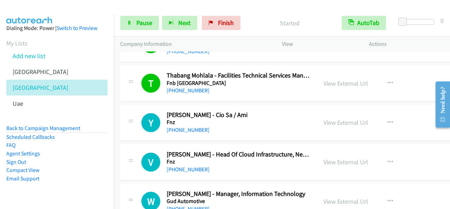
scroll to position [3235, 0]
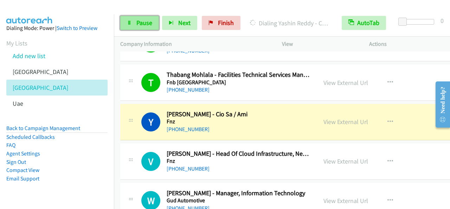
click at [141, 21] on span "Pause" at bounding box center [144, 23] width 16 height 8
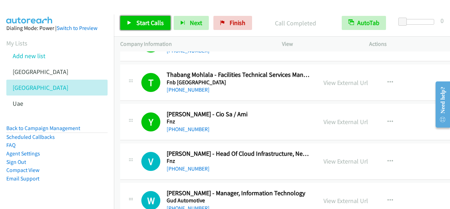
click at [153, 24] on span "Start Calls" at bounding box center [149, 23] width 27 height 8
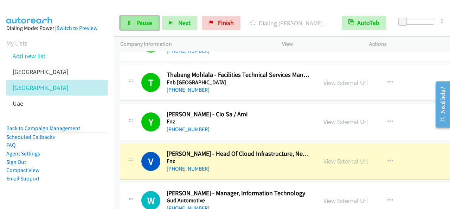
click at [150, 25] on span "Pause" at bounding box center [144, 23] width 16 height 8
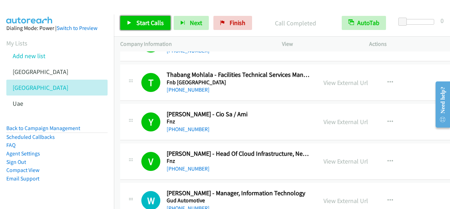
click at [137, 18] on link "Start Calls" at bounding box center [145, 23] width 50 height 14
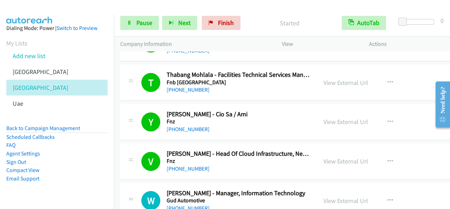
scroll to position [3306, 0]
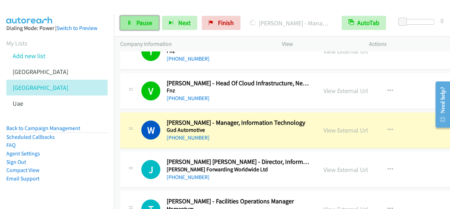
click at [130, 25] on icon at bounding box center [129, 23] width 5 height 5
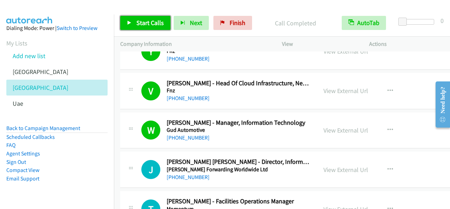
click at [165, 21] on link "Start Calls" at bounding box center [145, 23] width 50 height 14
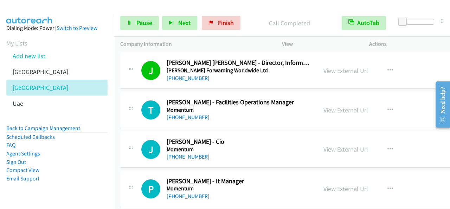
scroll to position [3411, 0]
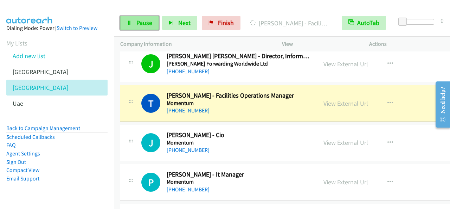
click at [146, 23] on span "Pause" at bounding box center [144, 23] width 16 height 8
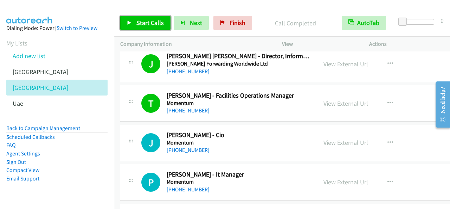
click at [161, 21] on span "Start Calls" at bounding box center [149, 23] width 27 height 8
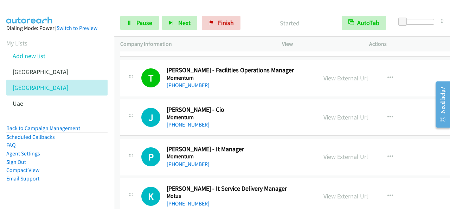
scroll to position [3446, 0]
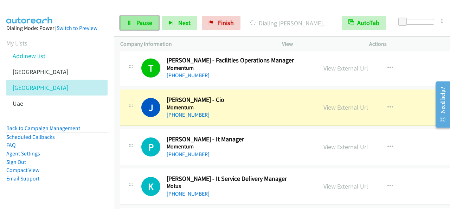
click at [142, 19] on span "Pause" at bounding box center [144, 23] width 16 height 8
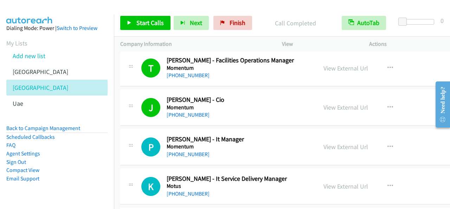
scroll to position [3482, 0]
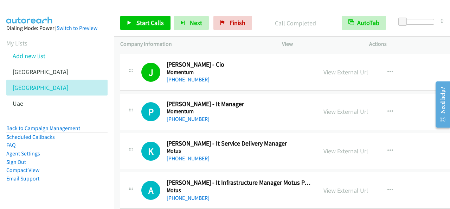
click at [268, 100] on h2 "[PERSON_NAME] - It Manager" at bounding box center [239, 104] width 144 height 8
click at [156, 27] on link "Start Calls" at bounding box center [145, 23] width 50 height 14
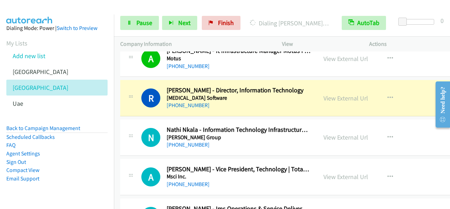
scroll to position [3622, 0]
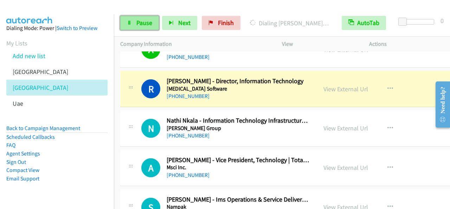
click at [134, 17] on link "Pause" at bounding box center [139, 23] width 39 height 14
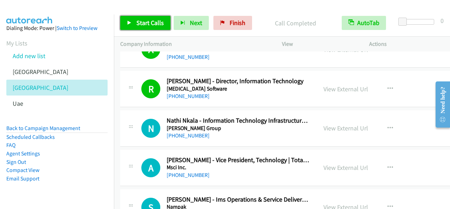
click at [146, 21] on span "Start Calls" at bounding box center [149, 23] width 27 height 8
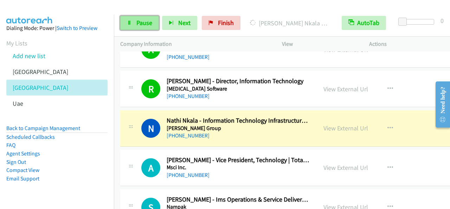
click at [136, 25] on span "Pause" at bounding box center [144, 23] width 16 height 8
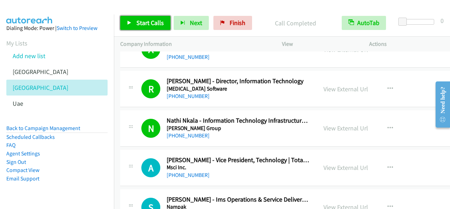
click at [153, 25] on span "Start Calls" at bounding box center [149, 23] width 27 height 8
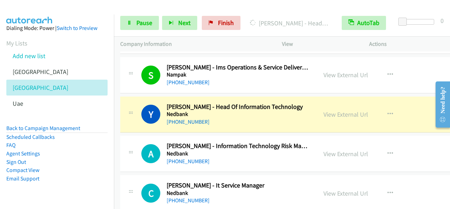
scroll to position [3763, 0]
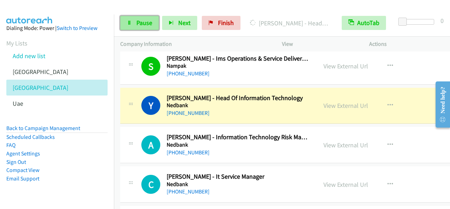
click at [129, 19] on link "Pause" at bounding box center [139, 23] width 39 height 14
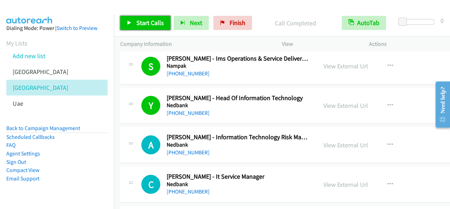
click at [148, 21] on span "Start Calls" at bounding box center [149, 23] width 27 height 8
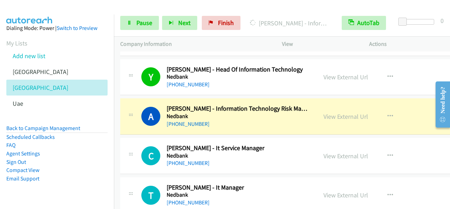
scroll to position [3798, 0]
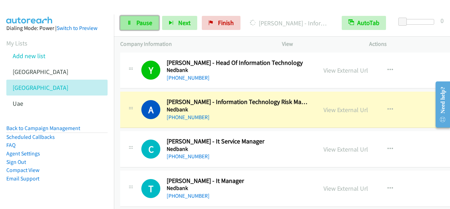
click at [141, 23] on span "Pause" at bounding box center [144, 23] width 16 height 8
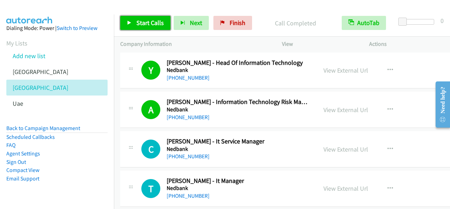
click at [151, 21] on span "Start Calls" at bounding box center [149, 23] width 27 height 8
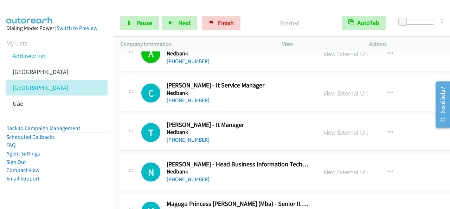
scroll to position [3868, 0]
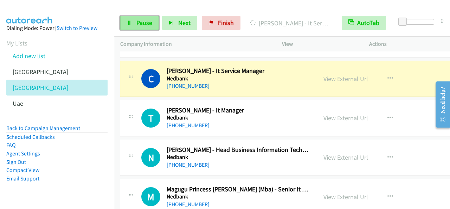
click at [134, 24] on link "Pause" at bounding box center [139, 23] width 39 height 14
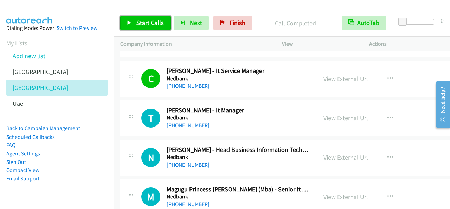
click at [152, 24] on span "Start Calls" at bounding box center [149, 23] width 27 height 8
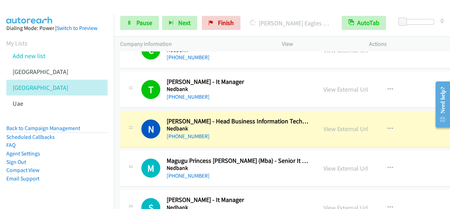
scroll to position [3904, 0]
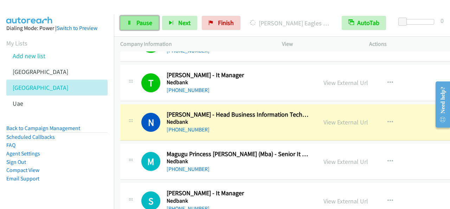
click at [134, 24] on link "Pause" at bounding box center [139, 23] width 39 height 14
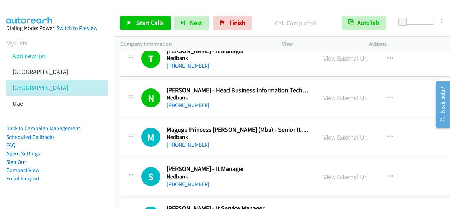
scroll to position [3939, 0]
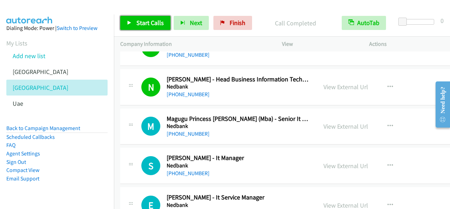
click at [138, 21] on span "Start Calls" at bounding box center [149, 23] width 27 height 8
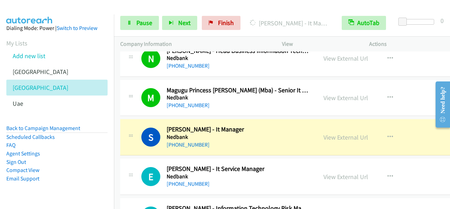
scroll to position [3974, 0]
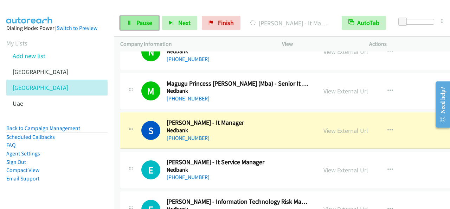
click at [151, 27] on link "Pause" at bounding box center [139, 23] width 39 height 14
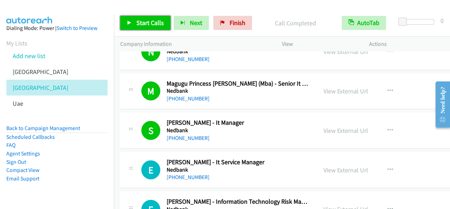
click at [151, 23] on span "Start Calls" at bounding box center [149, 23] width 27 height 8
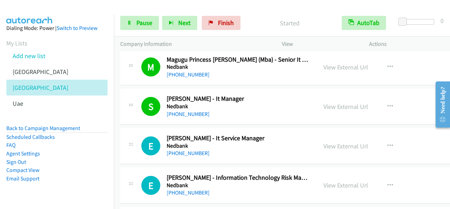
scroll to position [4009, 0]
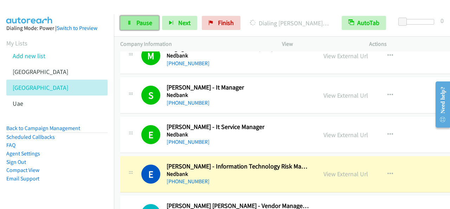
click at [142, 23] on span "Pause" at bounding box center [144, 23] width 16 height 8
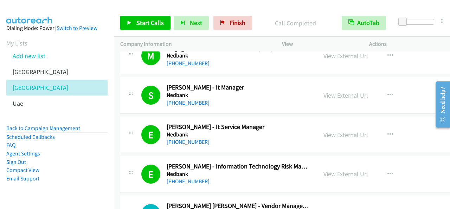
scroll to position [4079, 0]
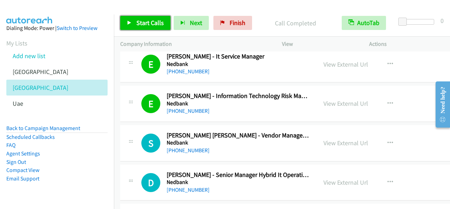
click at [160, 19] on span "Start Calls" at bounding box center [149, 23] width 27 height 8
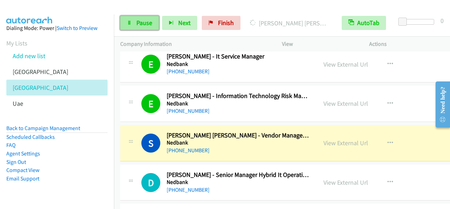
click at [133, 24] on link "Pause" at bounding box center [139, 23] width 39 height 14
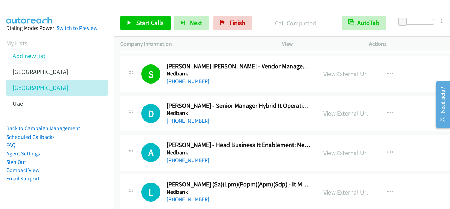
scroll to position [4150, 0]
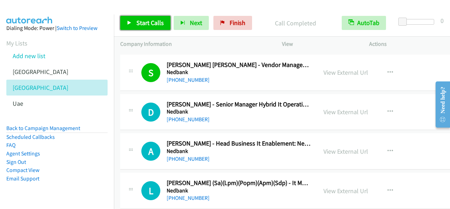
click at [161, 26] on span "Start Calls" at bounding box center [149, 23] width 27 height 8
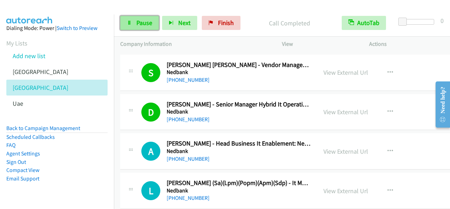
click at [146, 22] on span "Pause" at bounding box center [144, 23] width 16 height 8
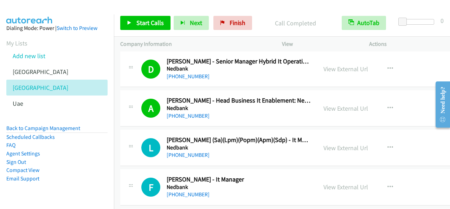
scroll to position [4220, 0]
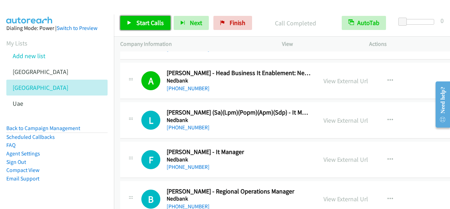
click at [153, 25] on span "Start Calls" at bounding box center [149, 23] width 27 height 8
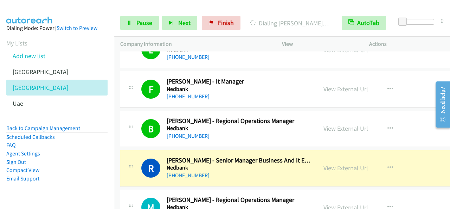
scroll to position [4326, 0]
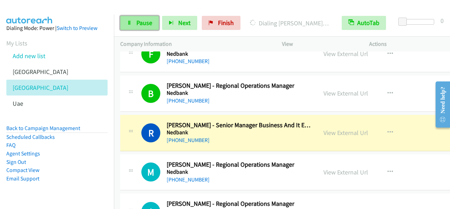
click at [145, 28] on link "Pause" at bounding box center [139, 23] width 39 height 14
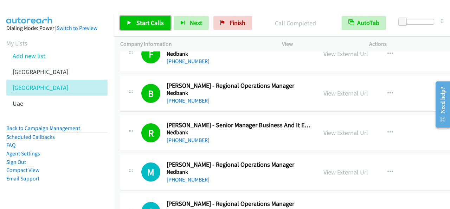
click at [152, 24] on span "Start Calls" at bounding box center [149, 23] width 27 height 8
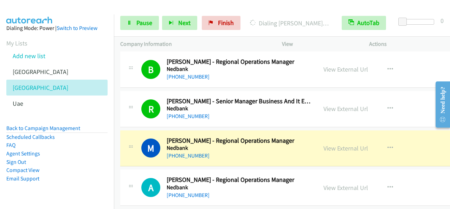
scroll to position [4361, 0]
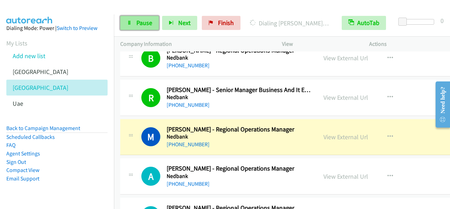
click at [148, 18] on link "Pause" at bounding box center [139, 23] width 39 height 14
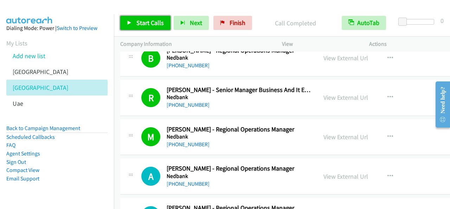
click at [162, 21] on span "Start Calls" at bounding box center [149, 23] width 27 height 8
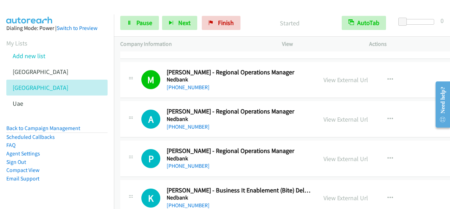
scroll to position [4431, 0]
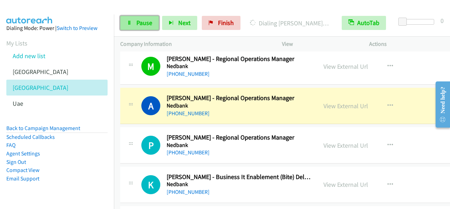
click at [145, 22] on span "Pause" at bounding box center [144, 23] width 16 height 8
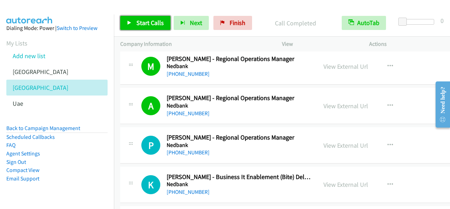
click at [158, 25] on span "Start Calls" at bounding box center [149, 23] width 27 height 8
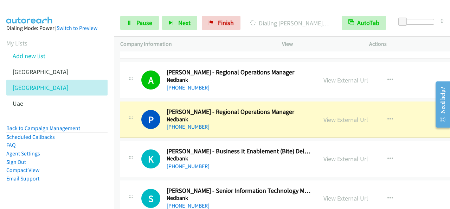
scroll to position [4466, 0]
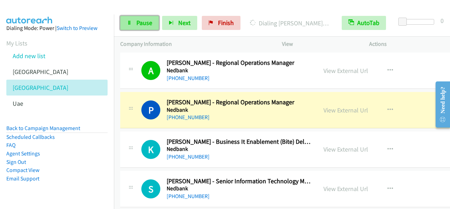
click at [153, 24] on link "Pause" at bounding box center [139, 23] width 39 height 14
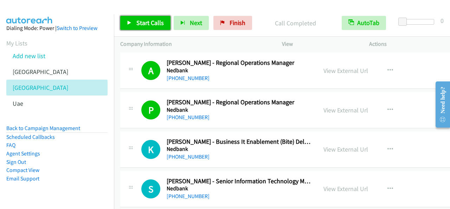
click at [134, 26] on link "Start Calls" at bounding box center [145, 23] width 50 height 14
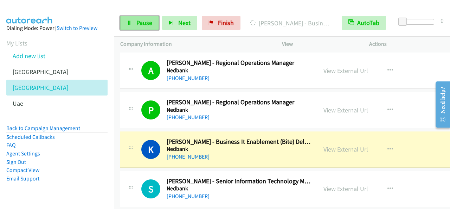
click at [140, 20] on span "Pause" at bounding box center [144, 23] width 16 height 8
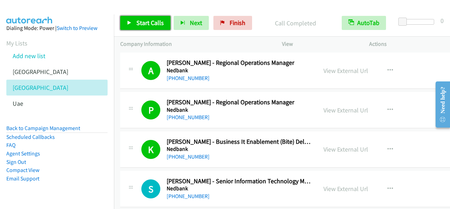
click at [162, 21] on span "Start Calls" at bounding box center [149, 23] width 27 height 8
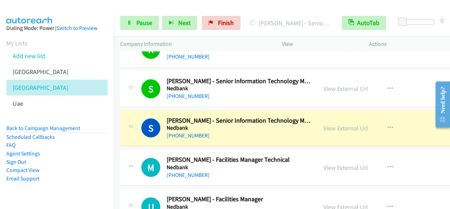
scroll to position [4572, 0]
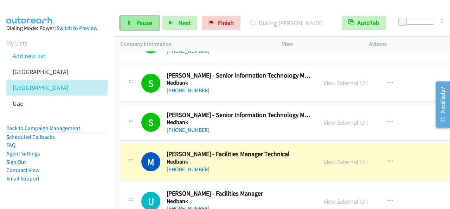
click at [146, 22] on span "Pause" at bounding box center [144, 23] width 16 height 8
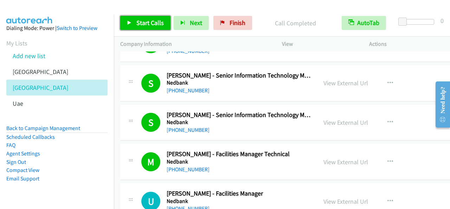
click at [147, 28] on link "Start Calls" at bounding box center [145, 23] width 50 height 14
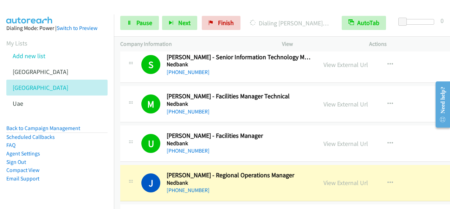
scroll to position [4677, 0]
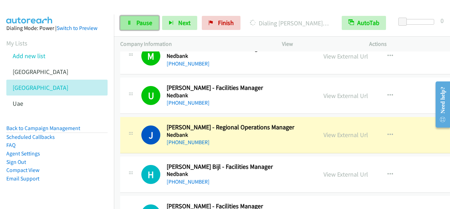
click at [146, 24] on span "Pause" at bounding box center [144, 23] width 16 height 8
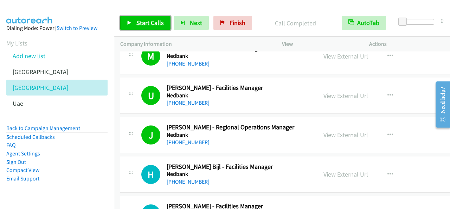
click at [162, 23] on span "Start Calls" at bounding box center [149, 23] width 27 height 8
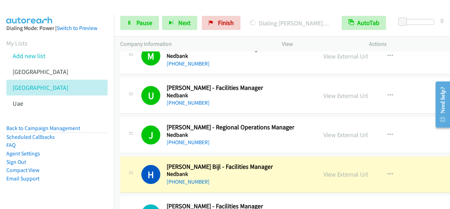
scroll to position [4748, 0]
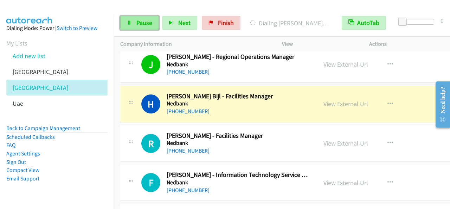
click at [145, 21] on span "Pause" at bounding box center [144, 23] width 16 height 8
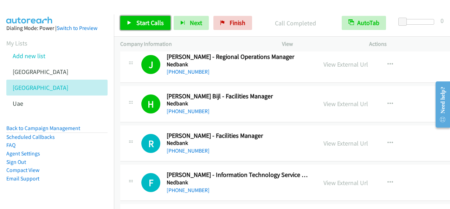
click at [136, 24] on span "Start Calls" at bounding box center [149, 23] width 27 height 8
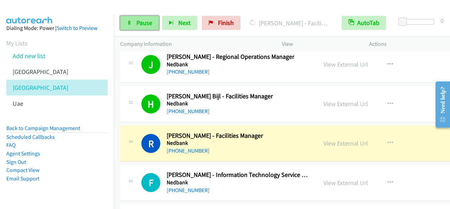
click at [147, 24] on span "Pause" at bounding box center [144, 23] width 16 height 8
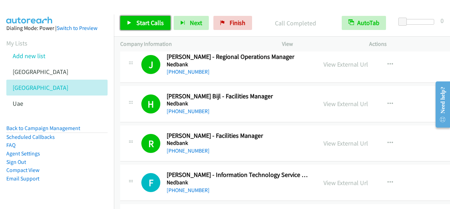
click at [158, 24] on span "Start Calls" at bounding box center [149, 23] width 27 height 8
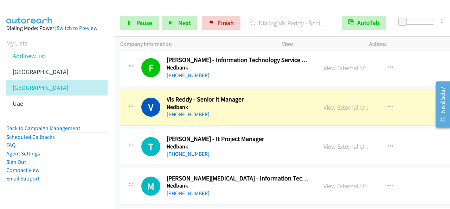
scroll to position [4853, 0]
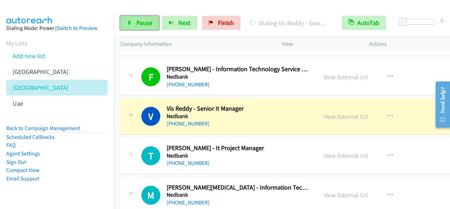
click at [136, 24] on span "Pause" at bounding box center [144, 23] width 16 height 8
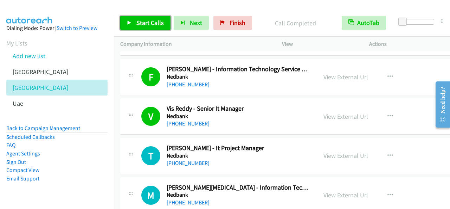
click at [151, 21] on span "Start Calls" at bounding box center [149, 23] width 27 height 8
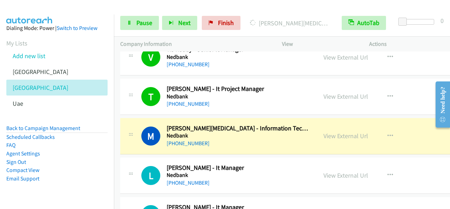
scroll to position [4923, 0]
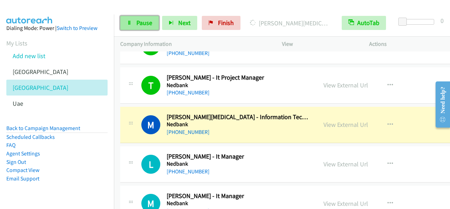
click at [132, 19] on link "Pause" at bounding box center [139, 23] width 39 height 14
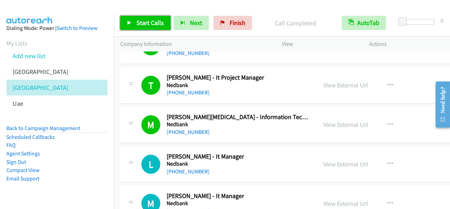
click at [151, 21] on span "Start Calls" at bounding box center [149, 23] width 27 height 8
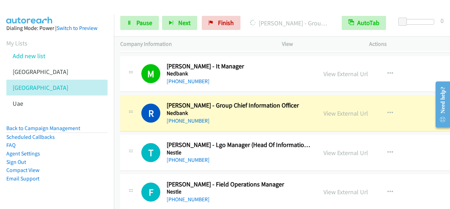
scroll to position [5064, 0]
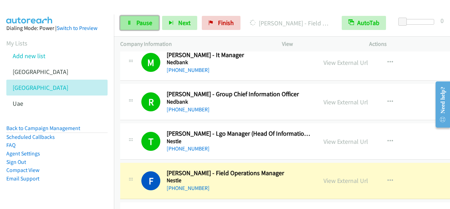
click at [148, 27] on link "Pause" at bounding box center [139, 23] width 39 height 14
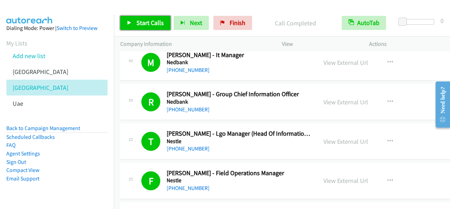
click at [146, 19] on span "Start Calls" at bounding box center [149, 23] width 27 height 8
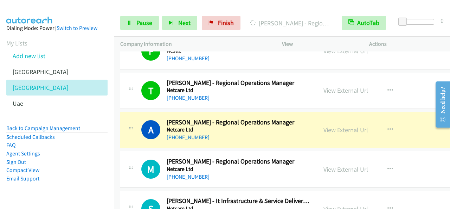
scroll to position [5205, 0]
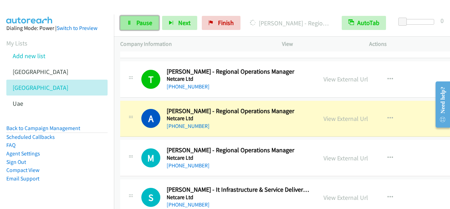
click at [146, 25] on span "Pause" at bounding box center [144, 23] width 16 height 8
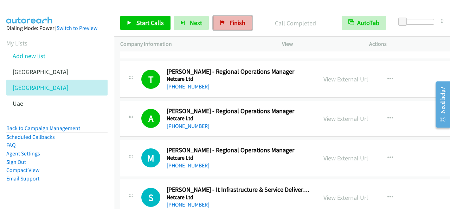
click at [239, 23] on span "Finish" at bounding box center [238, 23] width 16 height 8
